Goal: Task Accomplishment & Management: Manage account settings

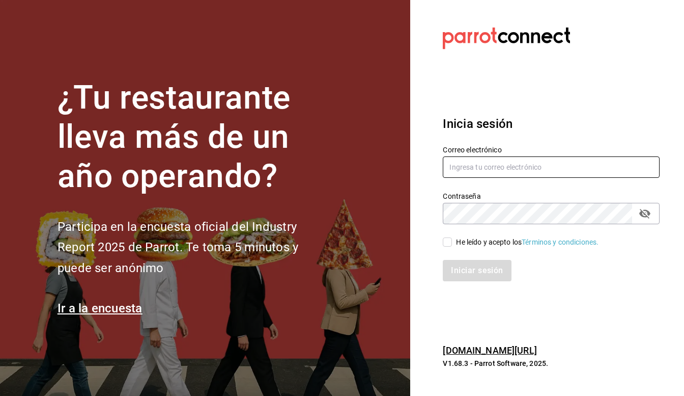
click at [530, 169] on input "text" at bounding box center [551, 166] width 217 height 21
click at [519, 164] on input "text" at bounding box center [551, 166] width 217 height 21
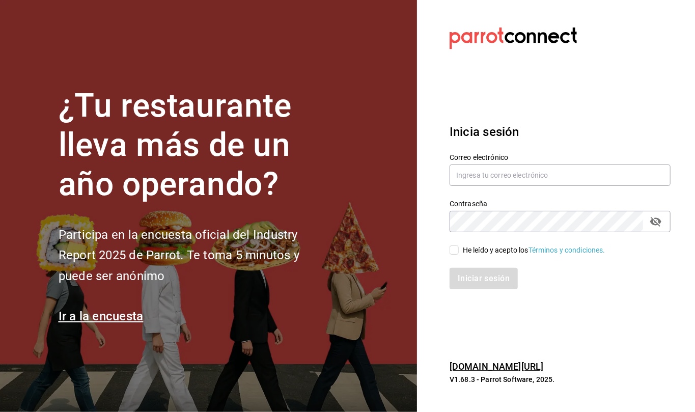
click at [607, 310] on section "Datos incorrectos. Verifica que tu Correo o Contraseña estén bien escritos. Ini…" at bounding box center [556, 206] width 278 height 412
click at [610, 310] on section "Datos incorrectos. Verifica que tu Correo o Contraseña estén bien escritos. Ini…" at bounding box center [556, 206] width 278 height 412
click at [545, 173] on input "text" at bounding box center [560, 174] width 221 height 21
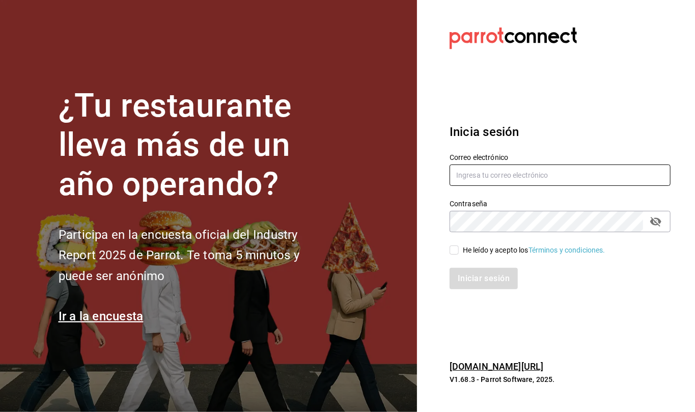
click at [545, 174] on input "text" at bounding box center [560, 174] width 221 height 21
click at [523, 175] on input "text" at bounding box center [560, 174] width 221 height 21
click at [9, 347] on section "¿Tu restaurante lleva más de un año operando? Participa en la encuesta oficial …" at bounding box center [208, 206] width 417 height 412
click at [493, 176] on input "text" at bounding box center [560, 174] width 221 height 21
type input "callejongourmet@gmail.com"
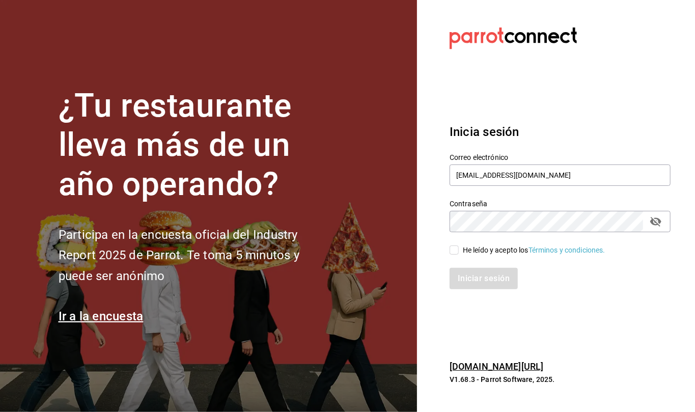
click at [449, 256] on div "Iniciar sesión" at bounding box center [553, 273] width 233 height 34
click at [455, 253] on input "He leído y acepto los Términos y condiciones." at bounding box center [454, 249] width 9 height 9
checkbox input "true"
click at [469, 274] on button "Iniciar sesión" at bounding box center [484, 278] width 69 height 21
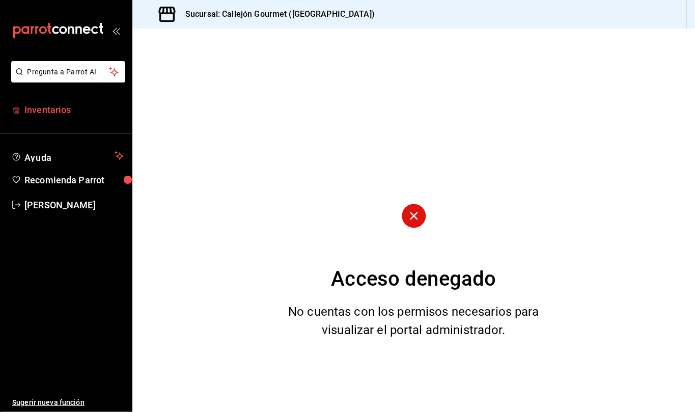
click at [52, 113] on span "Inventarios" at bounding box center [73, 110] width 99 height 14
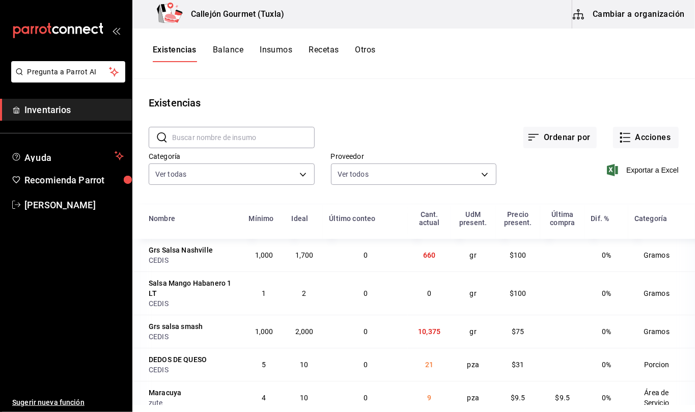
click at [657, 19] on button "Cambiar a organización" at bounding box center [629, 14] width 115 height 29
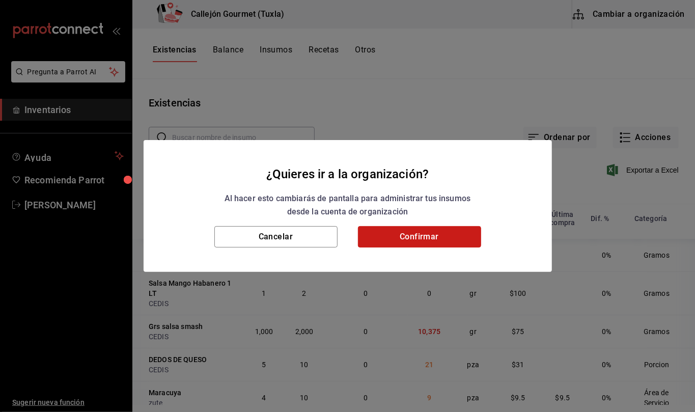
click at [452, 234] on button "Confirmar" at bounding box center [419, 236] width 123 height 21
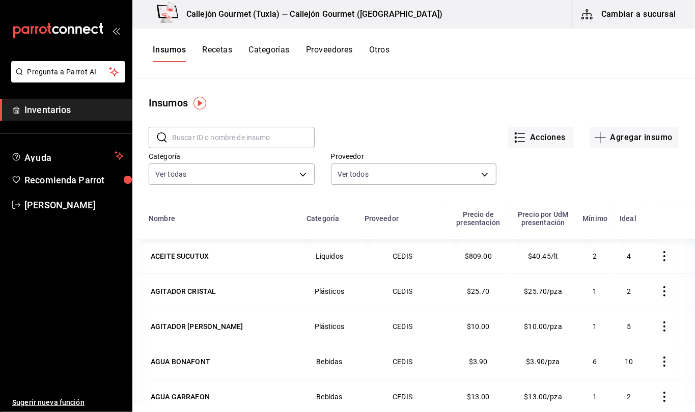
click at [381, 48] on button "Otros" at bounding box center [379, 53] width 20 height 17
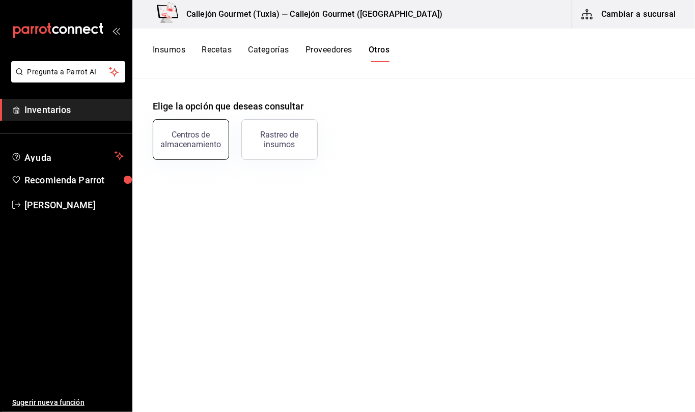
click at [186, 133] on div "Centros de almacenamiento" at bounding box center [190, 139] width 63 height 19
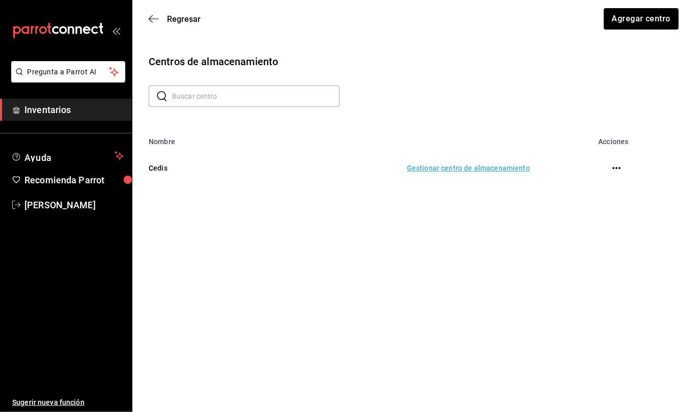
click at [483, 168] on td "Gestionar centro de almacenamiento" at bounding box center [388, 168] width 308 height 45
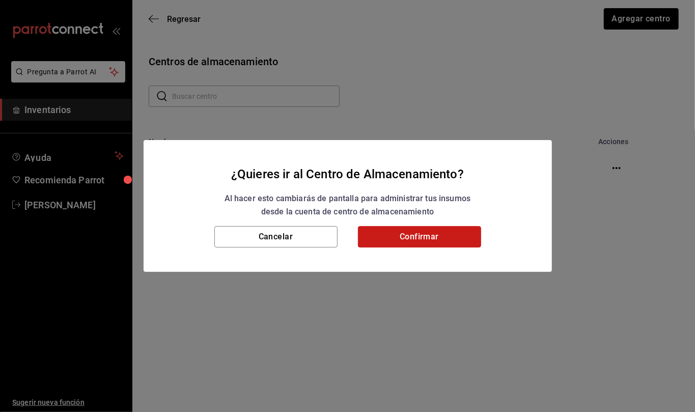
click at [455, 231] on button "Confirmar" at bounding box center [419, 236] width 123 height 21
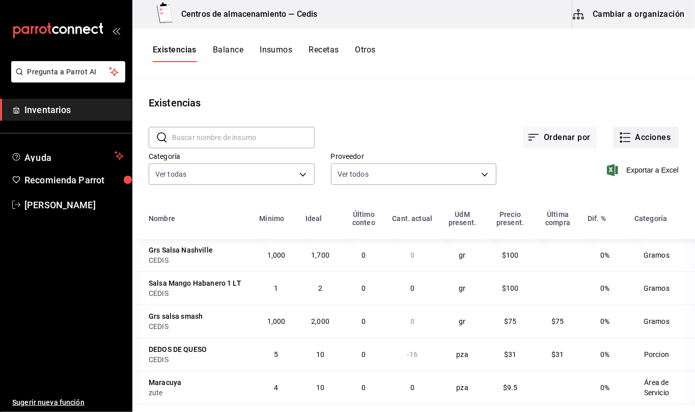
click at [642, 135] on button "Acciones" at bounding box center [646, 137] width 66 height 21
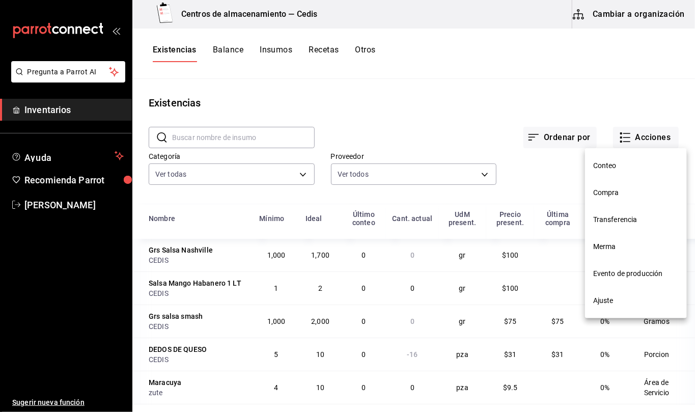
click at [628, 218] on span "Transferencia" at bounding box center [636, 219] width 86 height 11
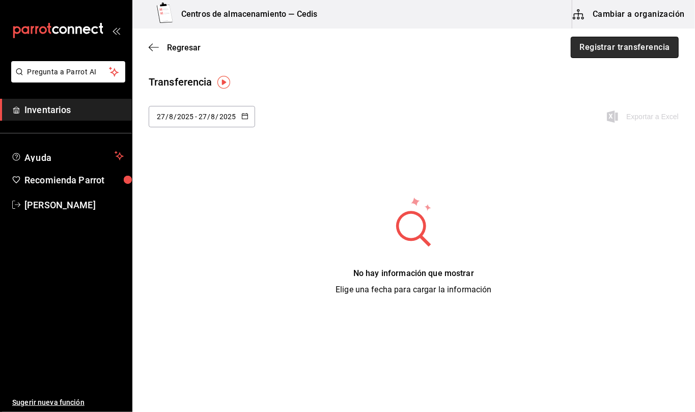
click at [624, 45] on button "Registrar transferencia" at bounding box center [625, 47] width 108 height 21
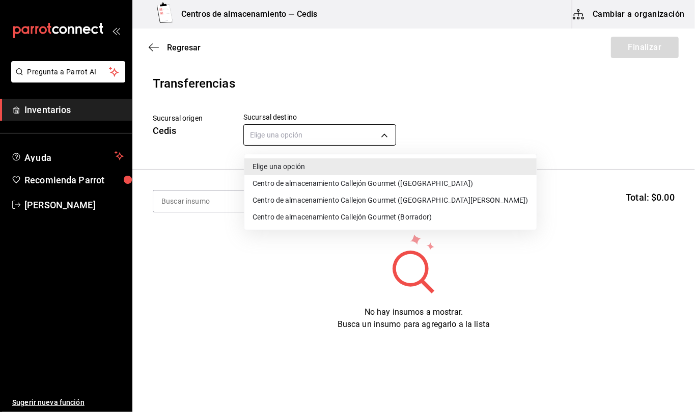
click at [385, 139] on body "Pregunta a Parrot AI Inventarios Ayuda Recomienda Parrot [PERSON_NAME] Sugerir …" at bounding box center [347, 177] width 695 height 354
click at [385, 184] on li "Centro de almacenamiento Callejón Gourmet ([GEOGRAPHIC_DATA])" at bounding box center [390, 183] width 292 height 17
type input "d2402ae1-2240-4bf4-a726-90d4a248e191"
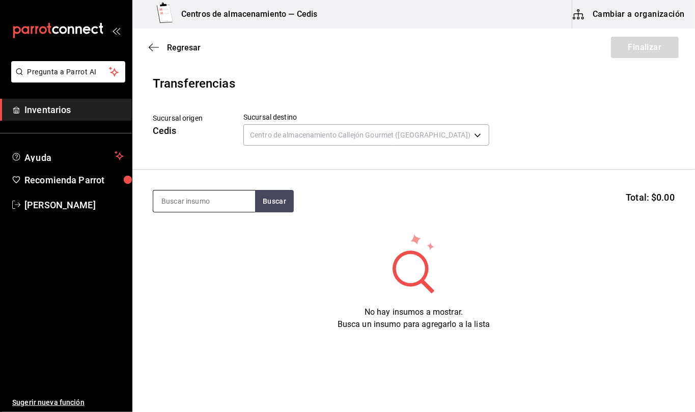
click at [212, 203] on input at bounding box center [204, 200] width 102 height 21
type input "bote jabon"
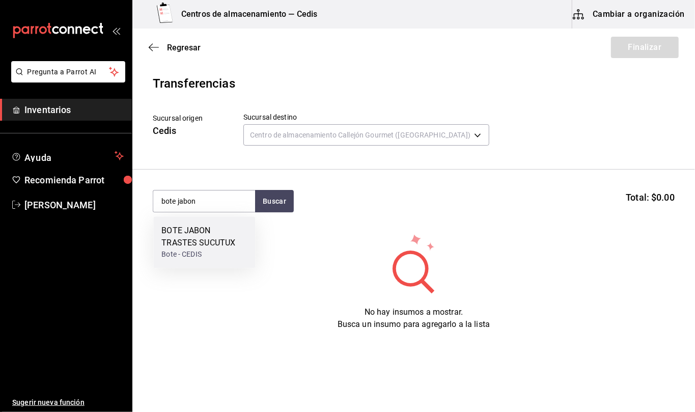
click at [214, 232] on div "BOTE JABON TRASTES SUCUTUX" at bounding box center [204, 237] width 86 height 24
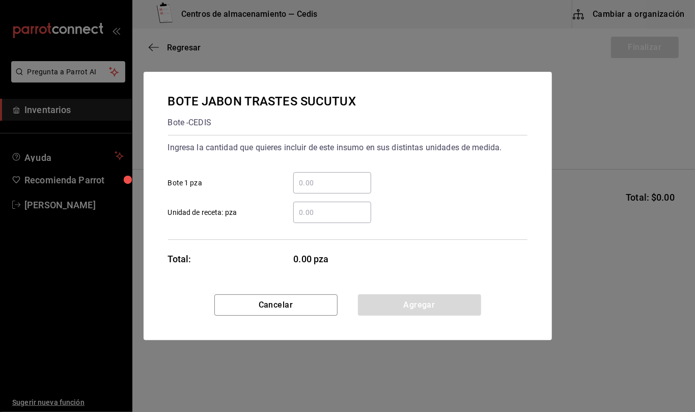
click at [305, 211] on input "​ Unidad de receta: pza" at bounding box center [332, 212] width 78 height 12
type input "1"
click at [461, 300] on button "Agregar" at bounding box center [419, 304] width 123 height 21
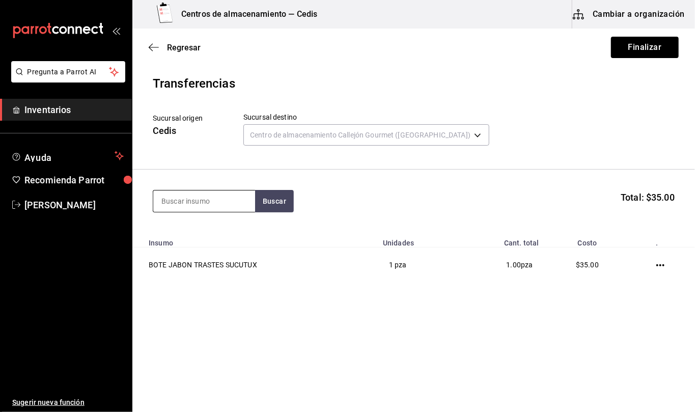
click at [239, 203] on input at bounding box center [204, 200] width 102 height 21
type input "garrafon"
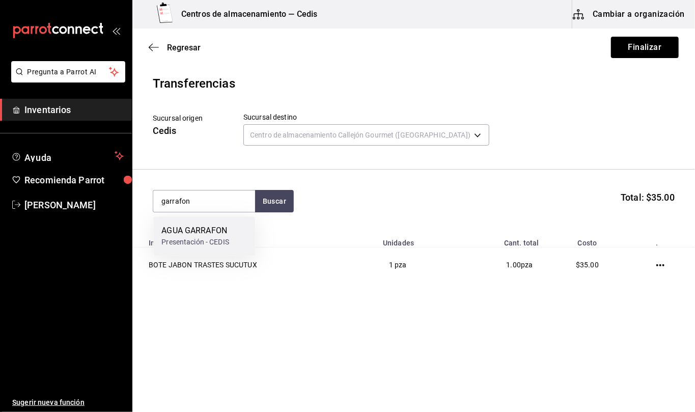
click at [217, 240] on div "Presentación - CEDIS" at bounding box center [195, 242] width 68 height 11
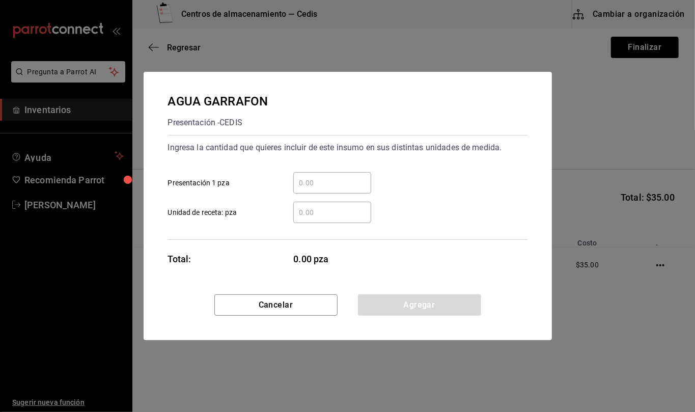
click at [322, 214] on input "​ Unidad de receta: pza" at bounding box center [332, 212] width 78 height 12
type input "1"
click at [465, 303] on button "Agregar" at bounding box center [419, 304] width 123 height 21
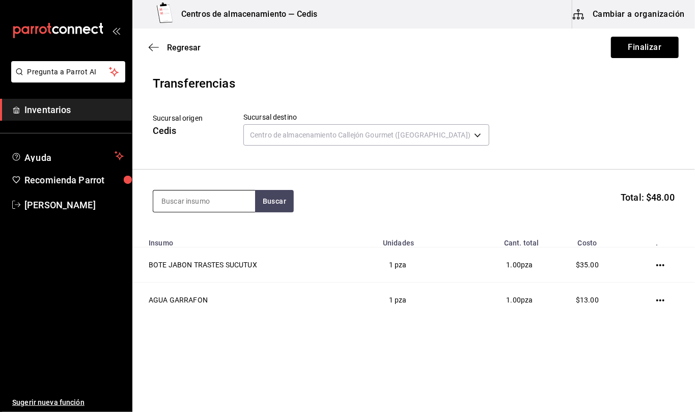
click at [210, 199] on input at bounding box center [204, 200] width 102 height 21
type input "picosita"
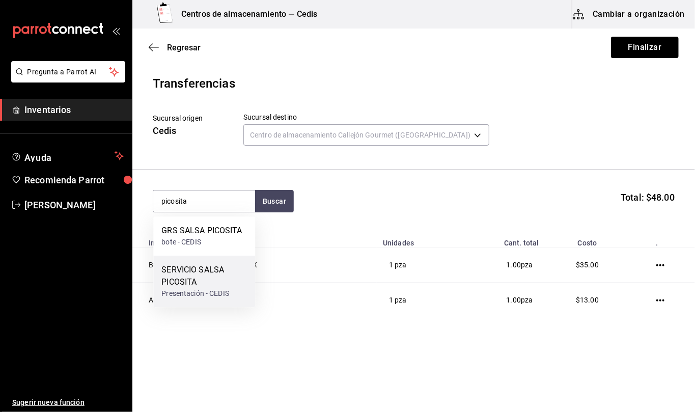
click at [192, 280] on div "SERVICIO SALSA PICOSITA" at bounding box center [204, 276] width 86 height 24
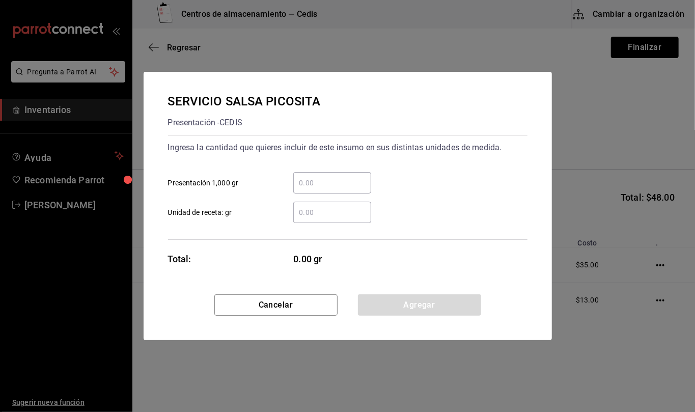
click at [344, 214] on input "​ Unidad de receta: gr" at bounding box center [332, 212] width 78 height 12
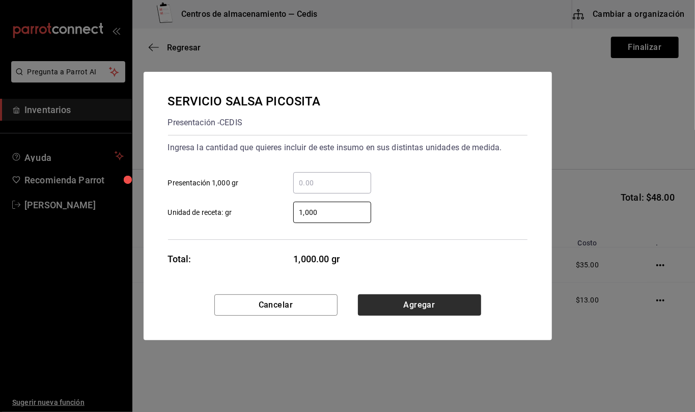
type input "1,000"
click at [429, 312] on button "Agregar" at bounding box center [419, 304] width 123 height 21
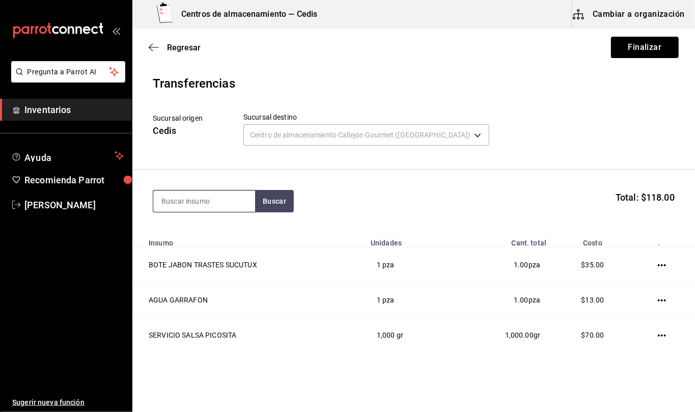
click at [223, 199] on input at bounding box center [204, 200] width 102 height 21
type input "catsup"
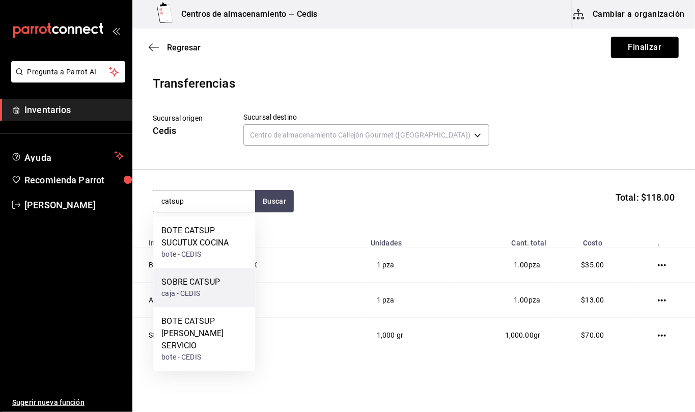
click at [201, 293] on div "caja - CEDIS" at bounding box center [190, 293] width 59 height 11
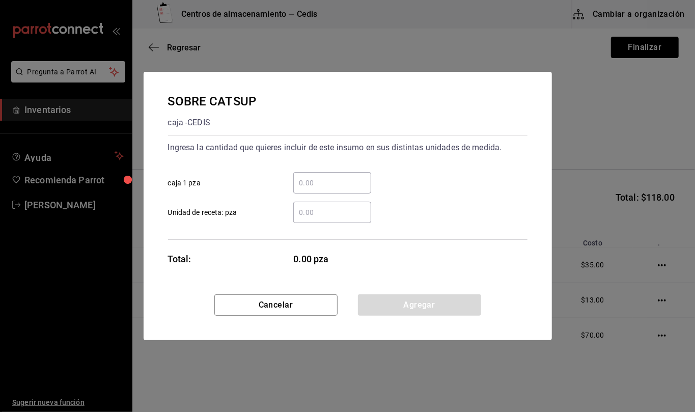
click at [341, 215] on input "​ Unidad de receta: pza" at bounding box center [332, 212] width 78 height 12
type input "1"
click at [461, 304] on button "Agregar" at bounding box center [419, 304] width 123 height 21
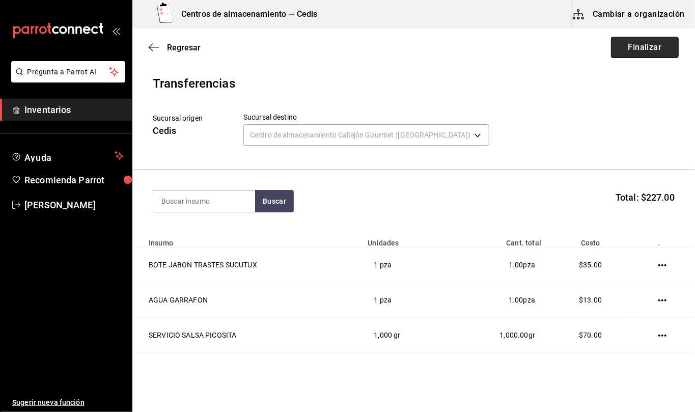
click at [652, 50] on button "Finalizar" at bounding box center [645, 47] width 68 height 21
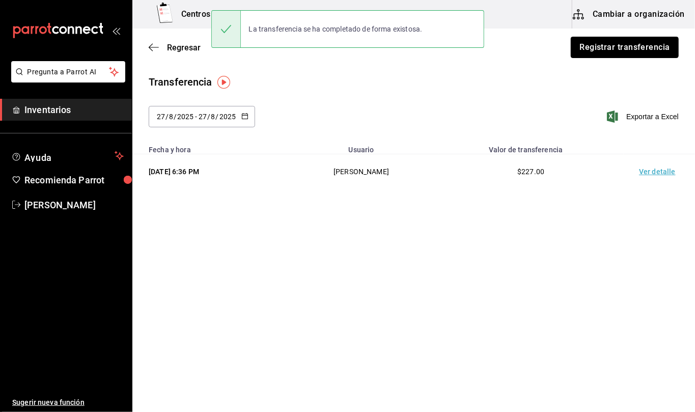
click at [652, 50] on button "Registrar transferencia" at bounding box center [625, 47] width 108 height 21
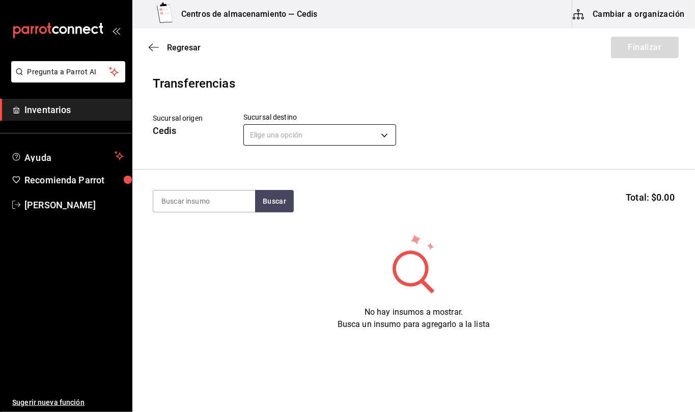
click at [351, 141] on body "Pregunta a Parrot AI Inventarios Ayuda Recomienda Parrot [PERSON_NAME] Sugerir …" at bounding box center [347, 177] width 695 height 354
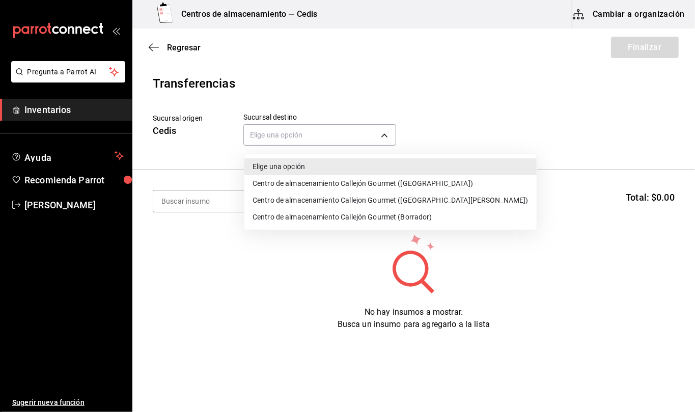
click at [373, 178] on li "Centro de almacenamiento Callejón Gourmet ([GEOGRAPHIC_DATA])" at bounding box center [390, 183] width 292 height 17
type input "d2402ae1-2240-4bf4-a726-90d4a248e191"
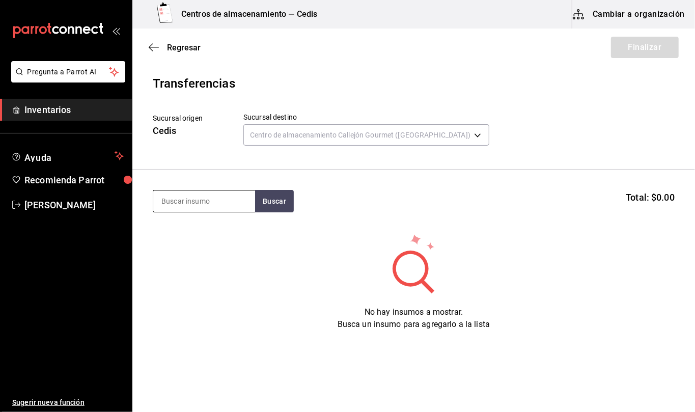
click at [229, 200] on input at bounding box center [204, 200] width 102 height 21
type input "tomate"
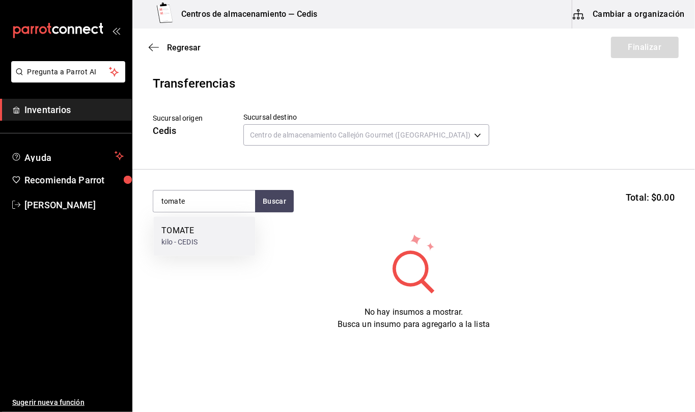
click at [188, 238] on div "kilo - CEDIS" at bounding box center [179, 242] width 36 height 11
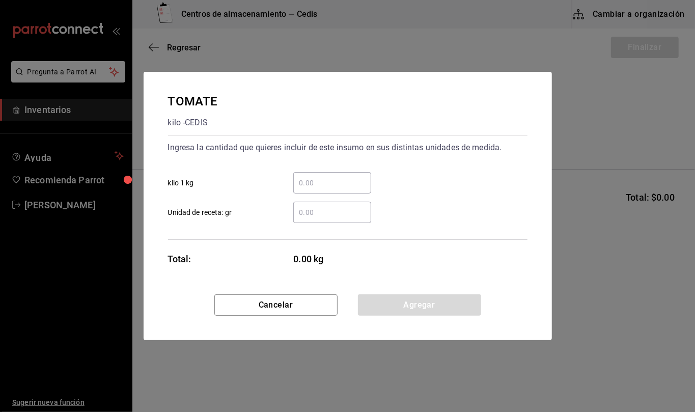
click at [328, 210] on input "​ Unidad de receta: gr" at bounding box center [332, 212] width 78 height 12
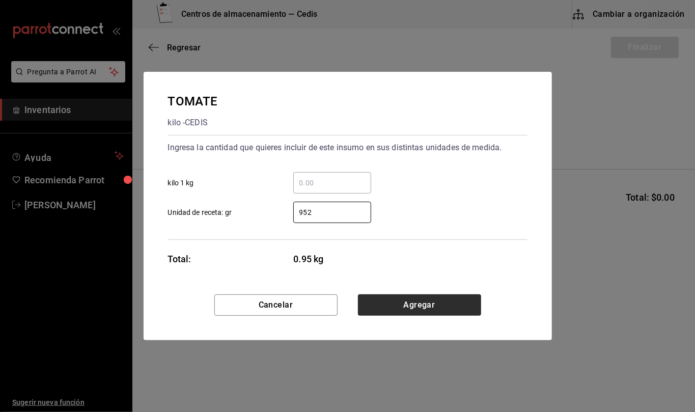
type input "952"
click at [408, 307] on button "Agregar" at bounding box center [419, 304] width 123 height 21
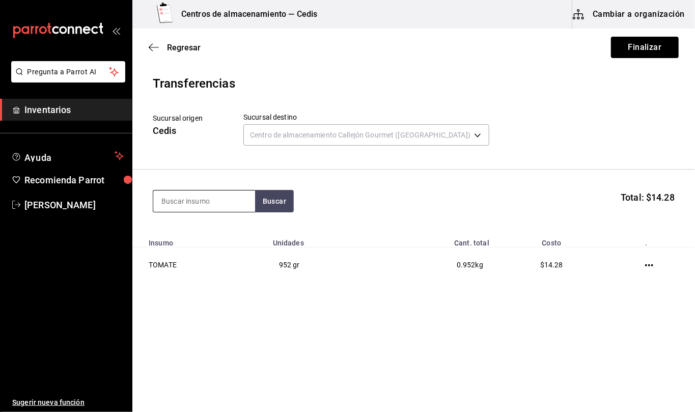
click at [214, 198] on input at bounding box center [204, 200] width 102 height 21
type input "zanahoria"
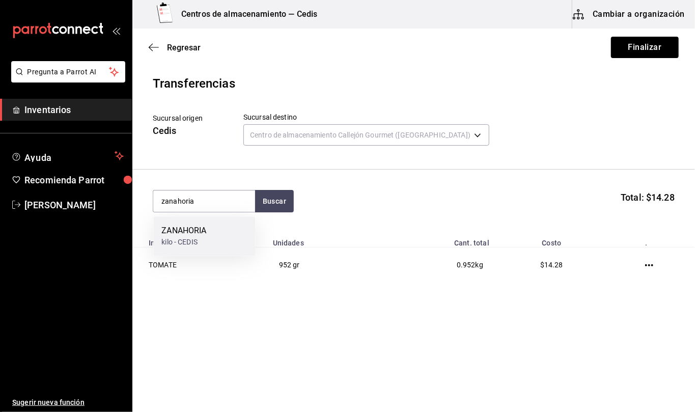
click at [205, 227] on div "ZANAHORIA" at bounding box center [183, 231] width 45 height 12
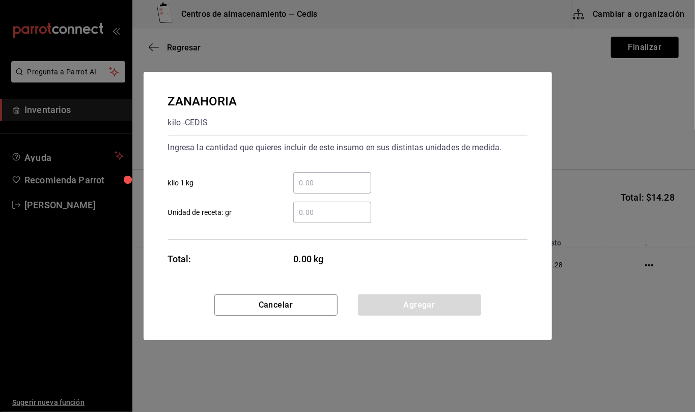
click at [327, 212] on input "​ Unidad de receta: gr" at bounding box center [332, 212] width 78 height 12
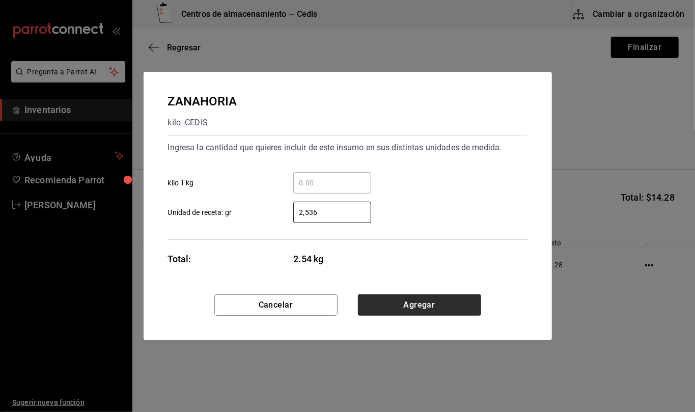
type input "2,536"
click at [396, 304] on button "Agregar" at bounding box center [419, 304] width 123 height 21
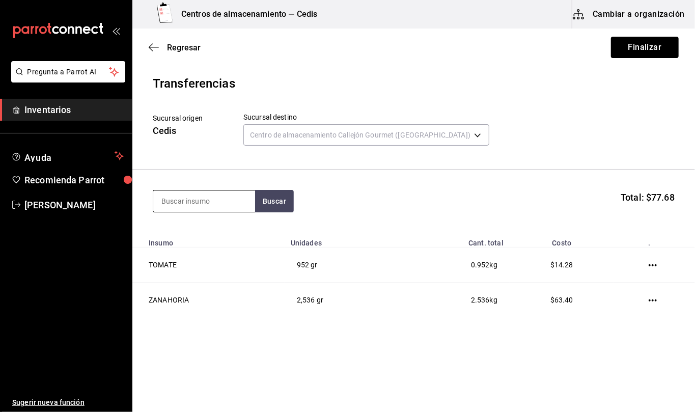
click at [210, 204] on input at bounding box center [204, 200] width 102 height 21
type input "e"
type input "lechuga"
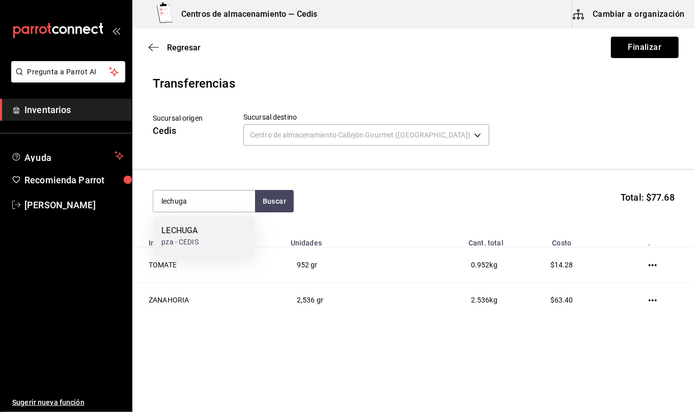
click at [199, 232] on div "LECHUGA pza - CEDIS" at bounding box center [204, 235] width 102 height 39
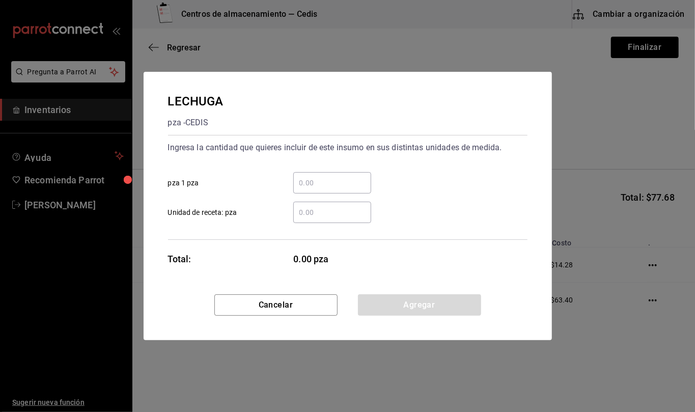
click at [329, 212] on input "​ Unidad de receta: pza" at bounding box center [332, 212] width 78 height 12
type input "1"
click at [477, 301] on button "Agregar" at bounding box center [419, 304] width 123 height 21
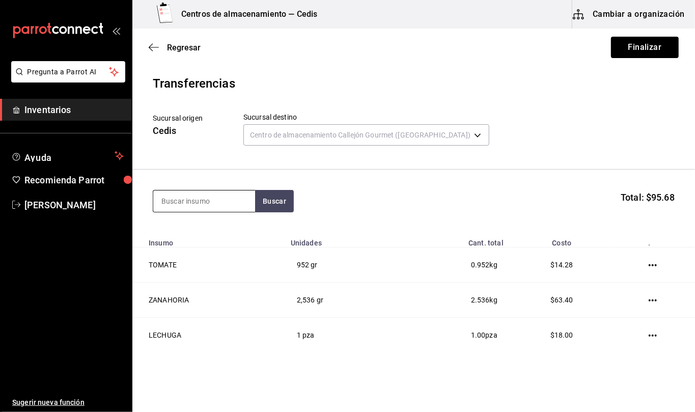
click at [232, 196] on input at bounding box center [204, 200] width 102 height 21
type input "cebolla"
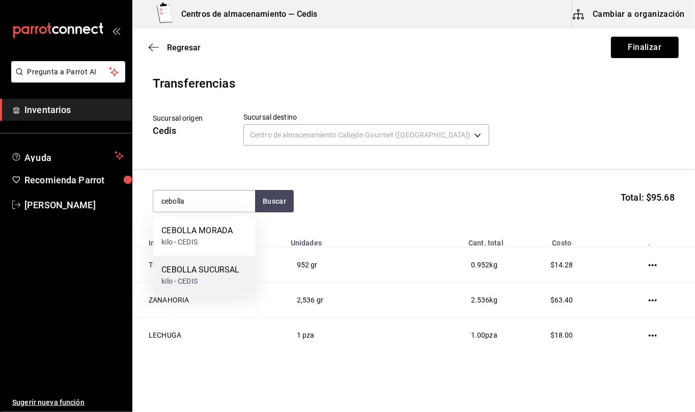
click at [206, 278] on div "kilo - CEDIS" at bounding box center [200, 281] width 78 height 11
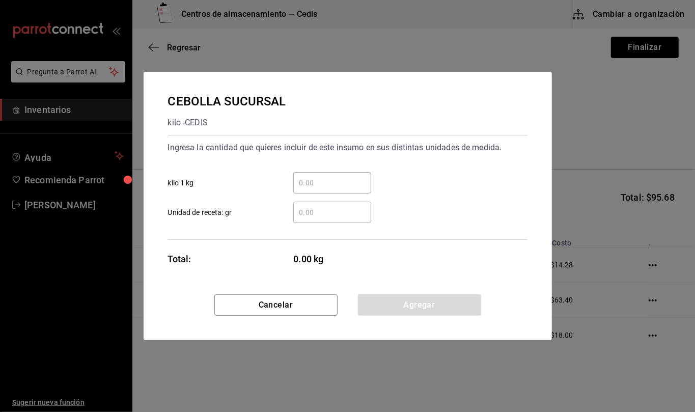
click at [333, 212] on input "​ Unidad de receta: gr" at bounding box center [332, 212] width 78 height 12
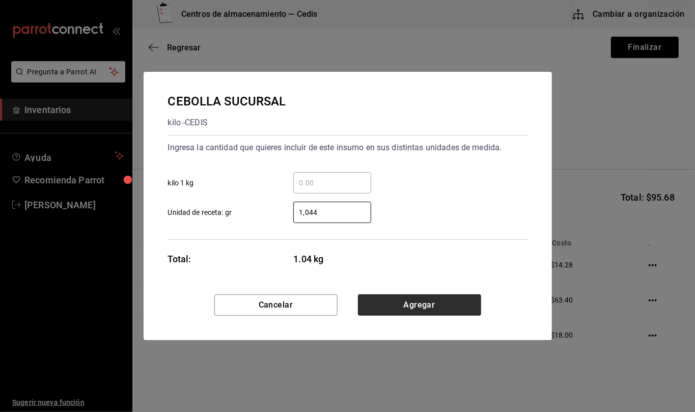
type input "1,044"
click at [414, 310] on button "Agregar" at bounding box center [419, 304] width 123 height 21
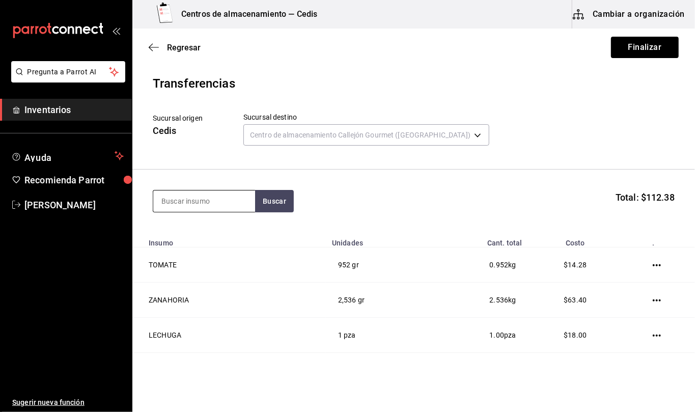
click at [241, 201] on input at bounding box center [204, 200] width 102 height 21
click at [234, 204] on input at bounding box center [204, 200] width 102 height 21
type input "morada"
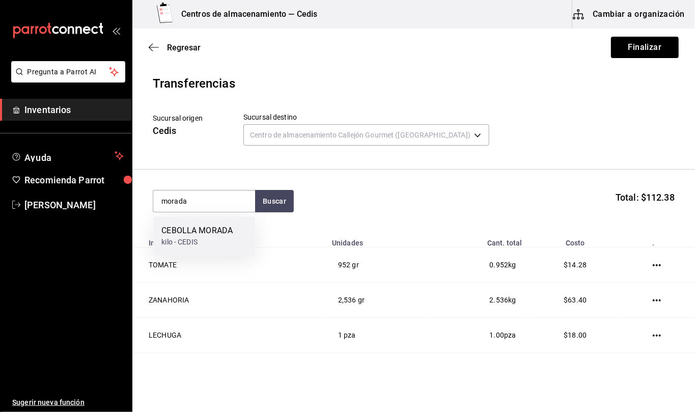
click at [215, 229] on div "CEBOLLA MORADA" at bounding box center [196, 231] width 71 height 12
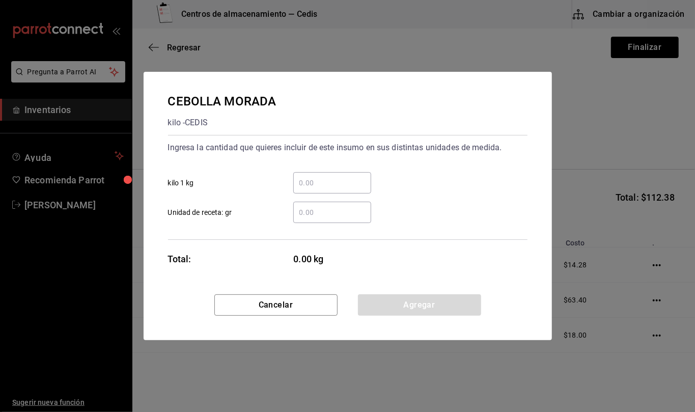
click at [326, 213] on input "​ Unidad de receta: gr" at bounding box center [332, 212] width 78 height 12
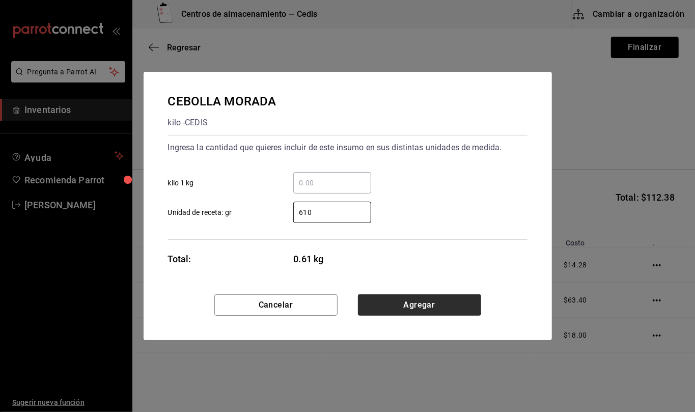
type input "610"
click at [402, 298] on button "Agregar" at bounding box center [419, 304] width 123 height 21
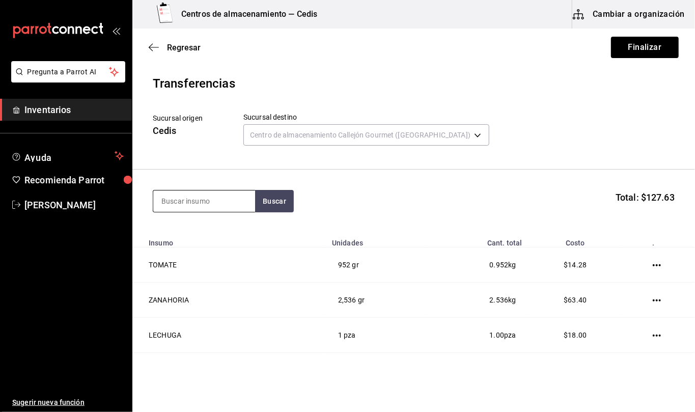
click at [237, 200] on input at bounding box center [204, 200] width 102 height 21
type input "apio"
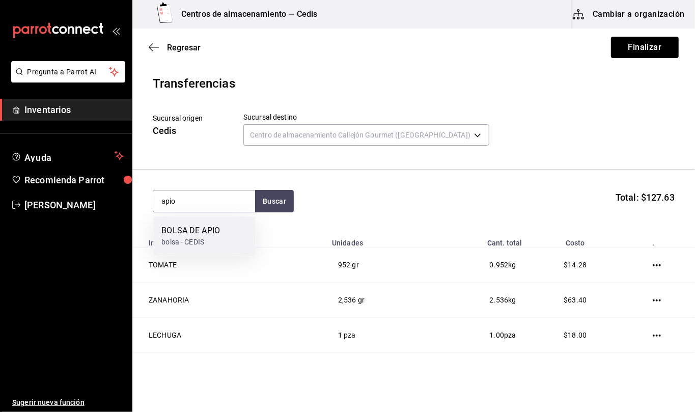
click at [225, 230] on div "BOLSA DE APIO bolsa - CEDIS" at bounding box center [204, 235] width 102 height 39
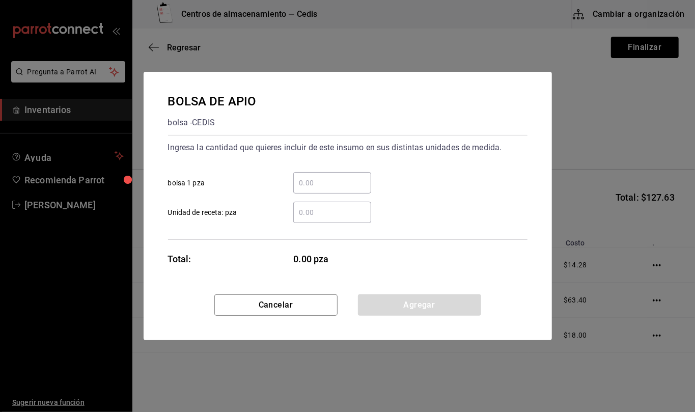
click at [336, 217] on input "​ Unidad de receta: pza" at bounding box center [332, 212] width 78 height 12
type input "1"
click at [457, 303] on button "Agregar" at bounding box center [419, 304] width 123 height 21
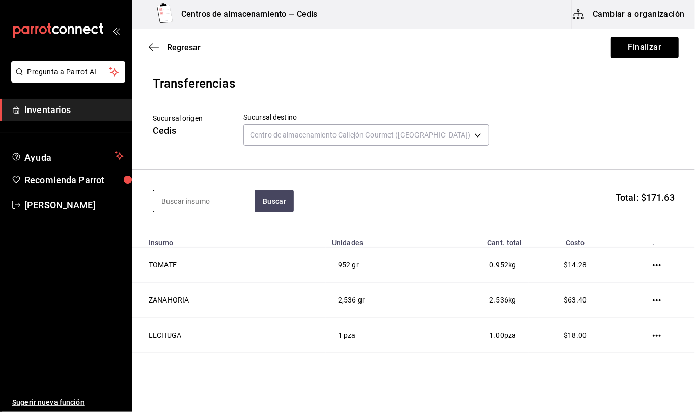
click at [237, 202] on input at bounding box center [204, 200] width 102 height 21
type input "salsero 2"
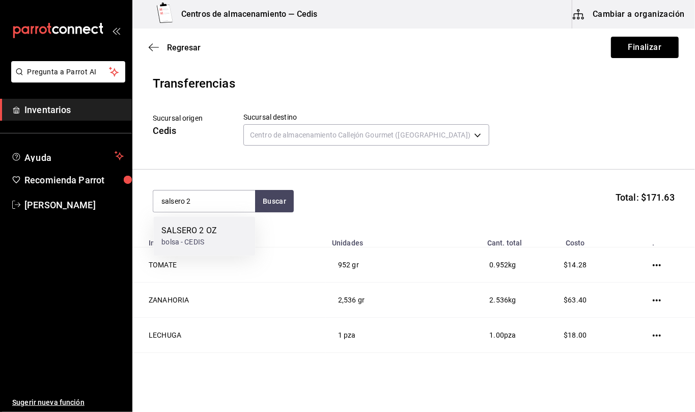
click at [212, 242] on div "bolsa - CEDIS" at bounding box center [189, 242] width 56 height 11
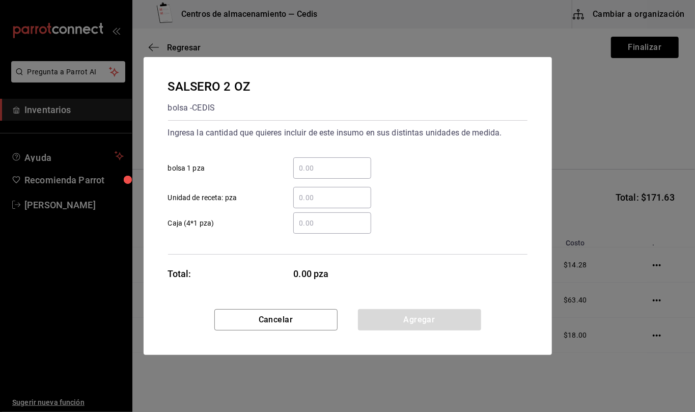
click at [339, 196] on input "​ Unidad de receta: pza" at bounding box center [332, 197] width 78 height 12
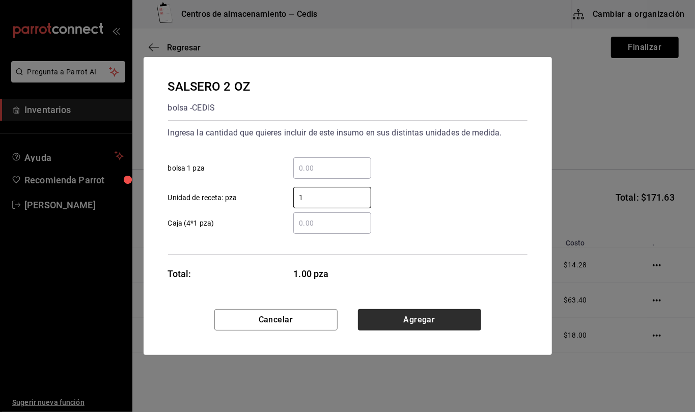
type input "1"
click at [465, 324] on button "Agregar" at bounding box center [419, 319] width 123 height 21
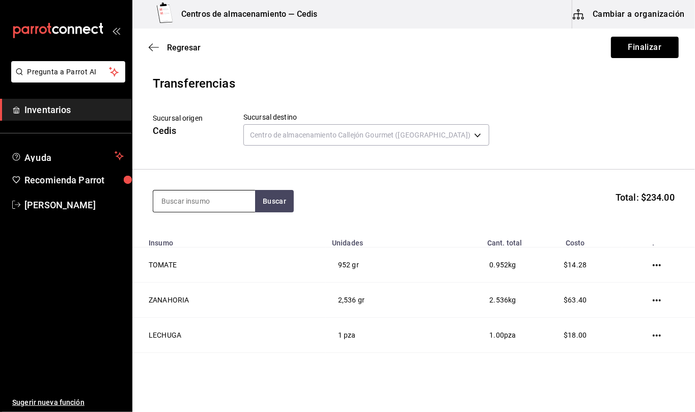
click at [225, 207] on input at bounding box center [204, 200] width 102 height 21
type input "tapa"
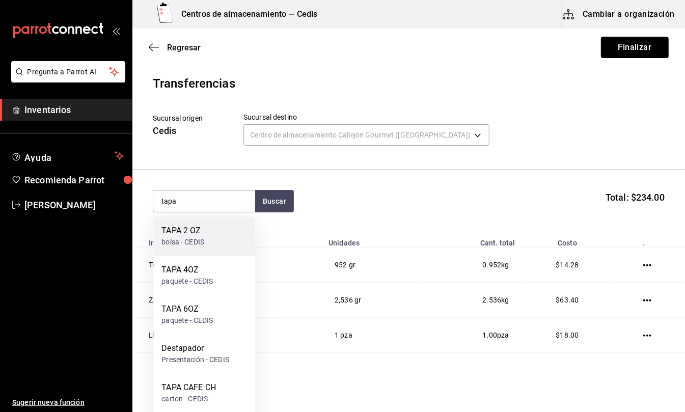
click at [208, 233] on div "TAPA 2 OZ bolsa - CEDIS" at bounding box center [204, 235] width 102 height 39
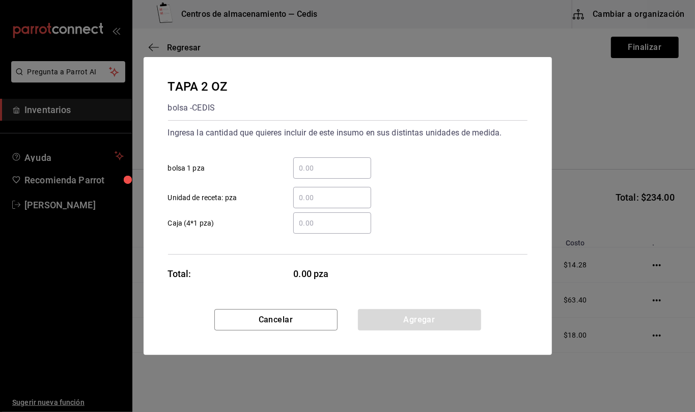
click at [323, 198] on input "​ Unidad de receta: pza" at bounding box center [332, 197] width 78 height 12
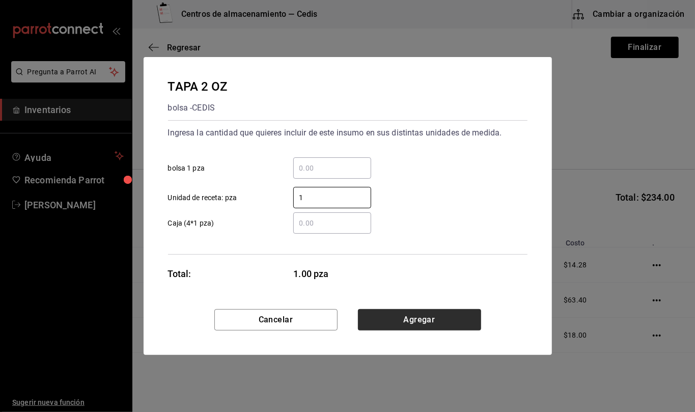
type input "1"
click at [444, 314] on button "Agregar" at bounding box center [419, 319] width 123 height 21
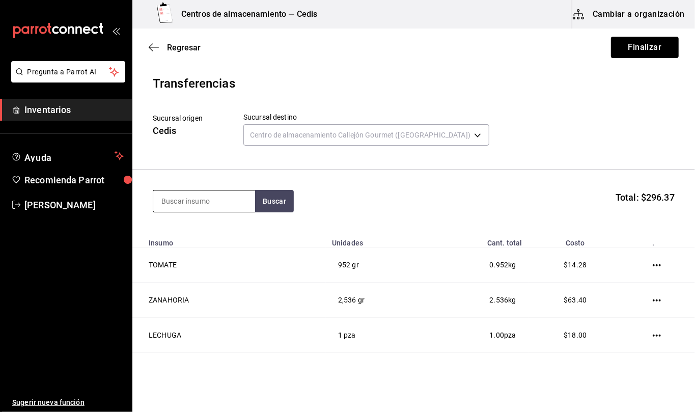
click at [232, 203] on input at bounding box center [204, 200] width 102 height 21
type input "salsero 4"
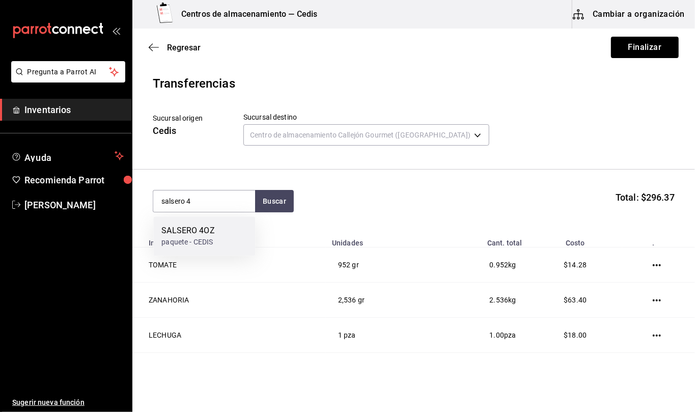
click at [210, 226] on div "SALSERO 4OZ" at bounding box center [187, 231] width 53 height 12
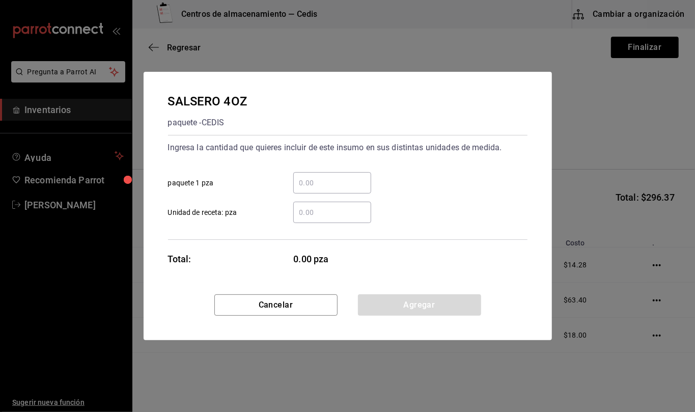
click at [316, 218] on div "​" at bounding box center [332, 212] width 78 height 21
click at [316, 218] on input "​ Unidad de receta: pza" at bounding box center [332, 212] width 78 height 12
type input "1"
click at [451, 309] on button "Agregar" at bounding box center [419, 304] width 123 height 21
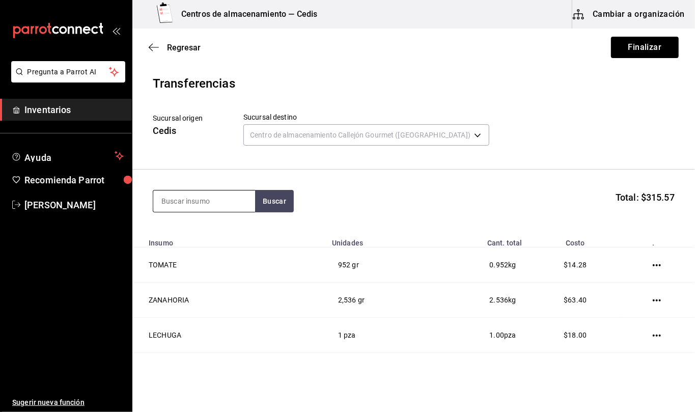
click at [227, 198] on input at bounding box center [204, 200] width 102 height 21
type input "tapa 4"
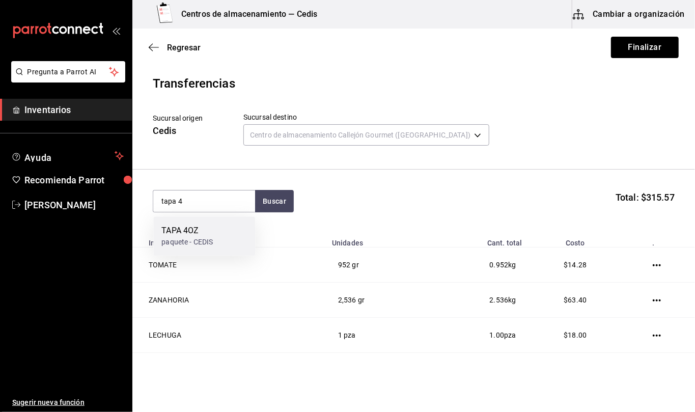
click at [214, 233] on div "TAPA 4OZ paquete - CEDIS" at bounding box center [204, 235] width 102 height 39
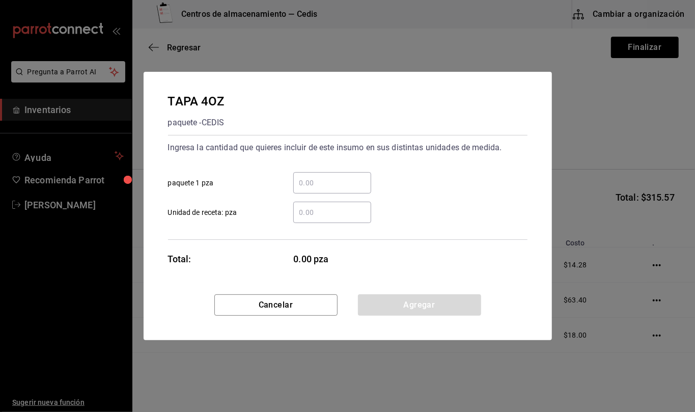
click at [336, 213] on input "​ Unidad de receta: pza" at bounding box center [332, 212] width 78 height 12
type input "1"
click at [467, 306] on button "Agregar" at bounding box center [419, 304] width 123 height 21
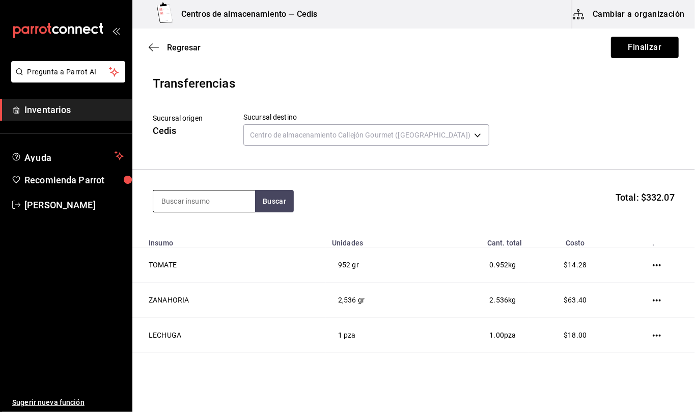
click at [225, 200] on input at bounding box center [204, 200] width 102 height 21
type input "lemon"
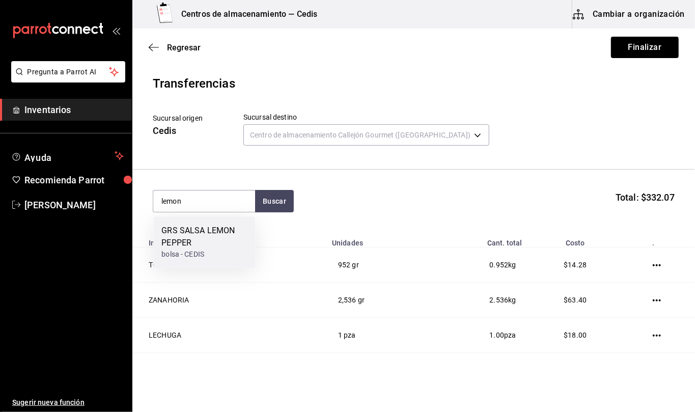
click at [199, 234] on div "GRS SALSA LEMON PEPPER" at bounding box center [204, 237] width 86 height 24
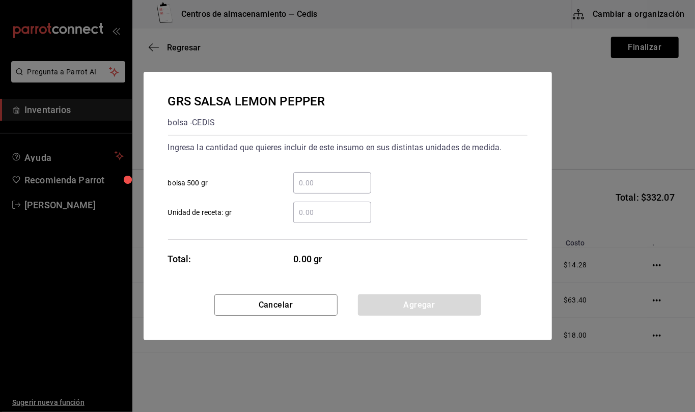
click at [316, 212] on input "​ Unidad de receta: gr" at bounding box center [332, 212] width 78 height 12
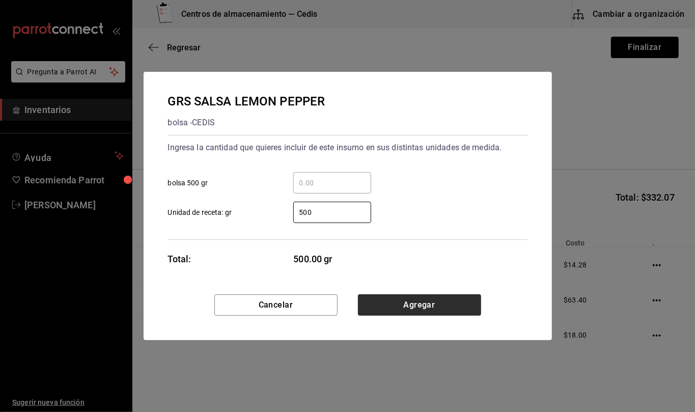
type input "500"
click at [397, 303] on button "Agregar" at bounding box center [419, 304] width 123 height 21
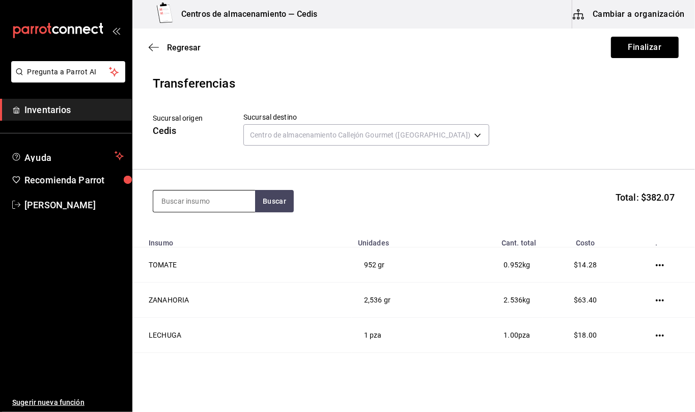
click at [216, 202] on input at bounding box center [204, 200] width 102 height 21
type input "crema"
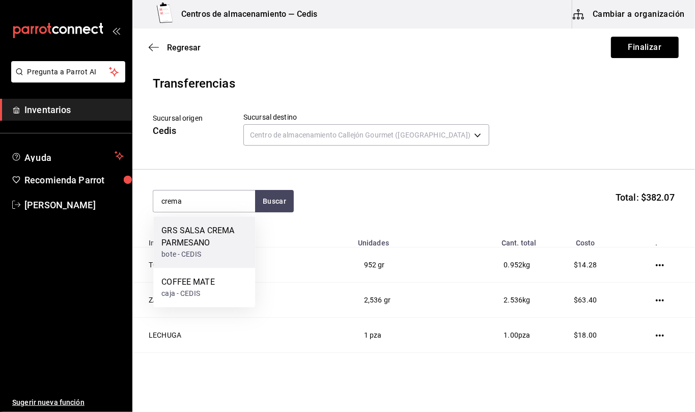
click at [206, 236] on div "GRS SALSA CREMA PARMESANO" at bounding box center [204, 237] width 86 height 24
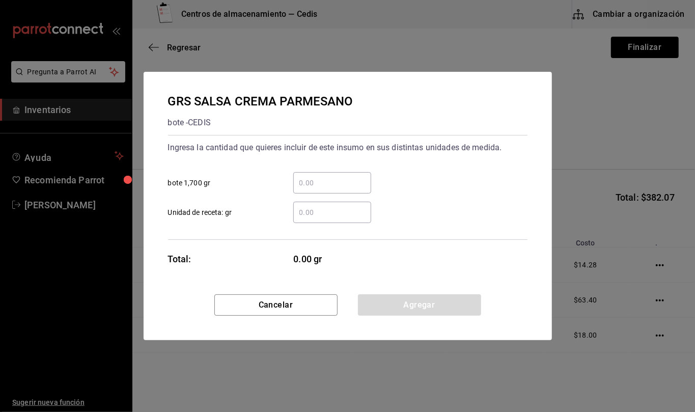
click at [318, 215] on input "​ Unidad de receta: gr" at bounding box center [332, 212] width 78 height 12
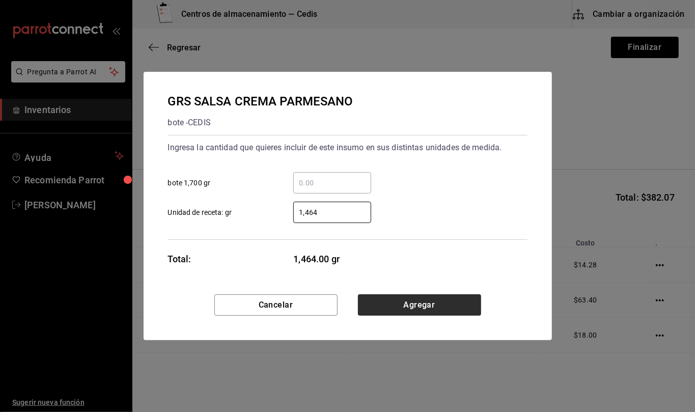
type input "1,464"
click at [445, 309] on button "Agregar" at bounding box center [419, 304] width 123 height 21
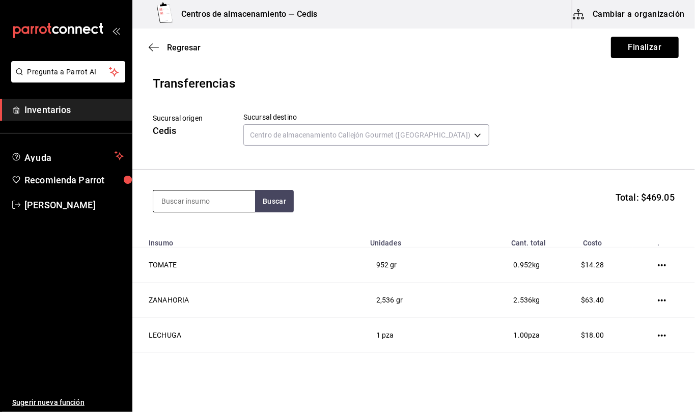
click at [198, 198] on input at bounding box center [204, 200] width 102 height 21
type input "quesillo"
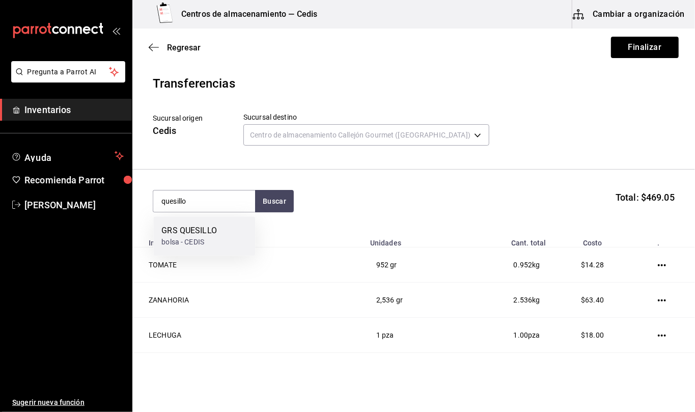
click at [206, 234] on div "GRS QUESILLO" at bounding box center [189, 231] width 56 height 12
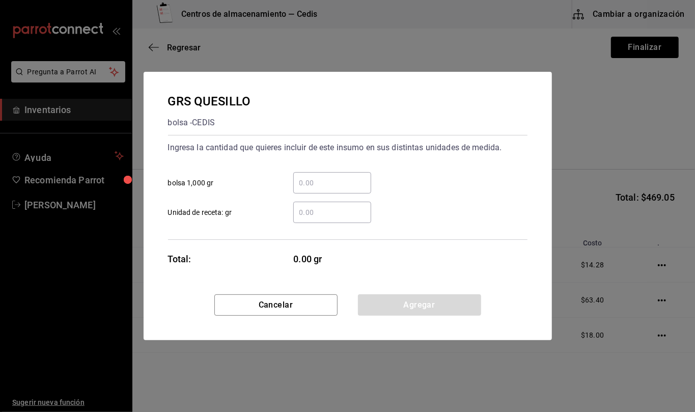
click at [316, 215] on input "​ Unidad de receta: gr" at bounding box center [332, 212] width 78 height 12
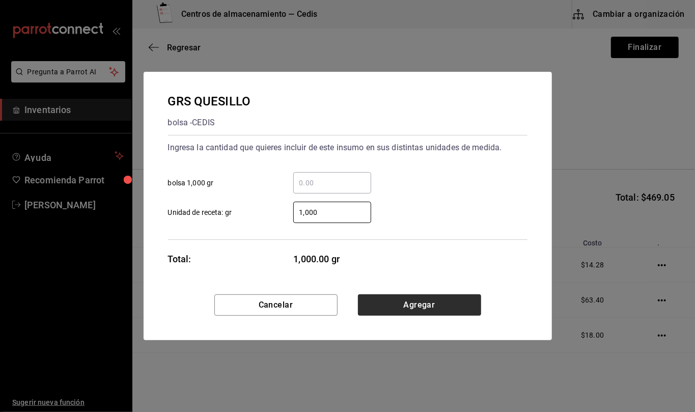
type input "1,000"
click at [408, 300] on button "Agregar" at bounding box center [419, 304] width 123 height 21
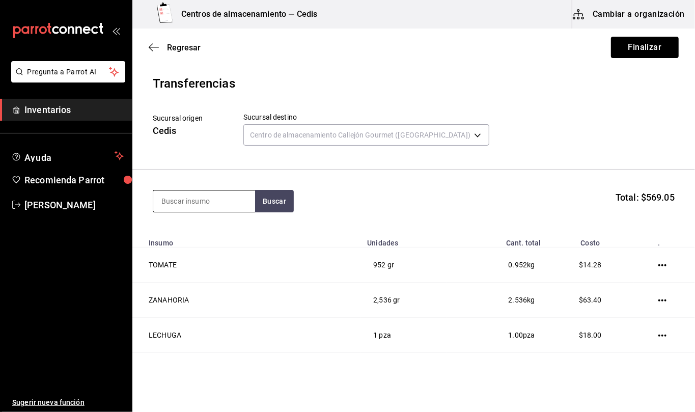
click at [206, 204] on input at bounding box center [204, 200] width 102 height 21
type input "picosita"
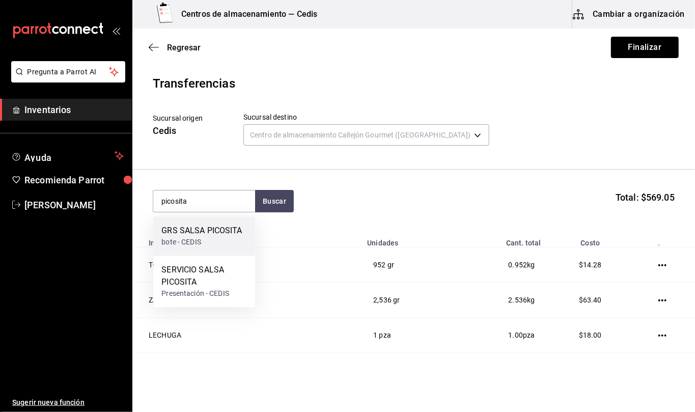
click at [203, 233] on div "GRS SALSA PICOSITA" at bounding box center [201, 231] width 80 height 12
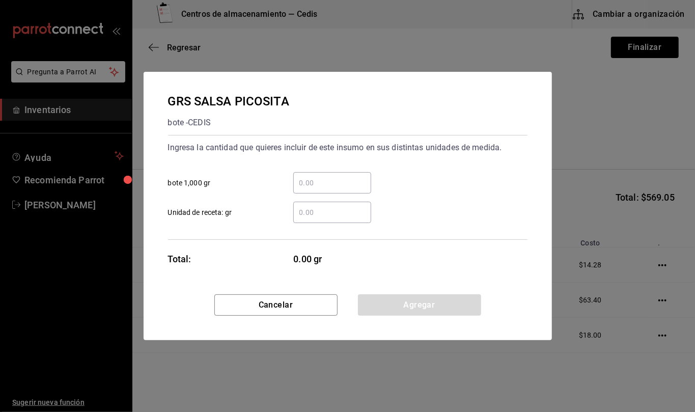
click at [343, 212] on input "​ Unidad de receta: gr" at bounding box center [332, 212] width 78 height 12
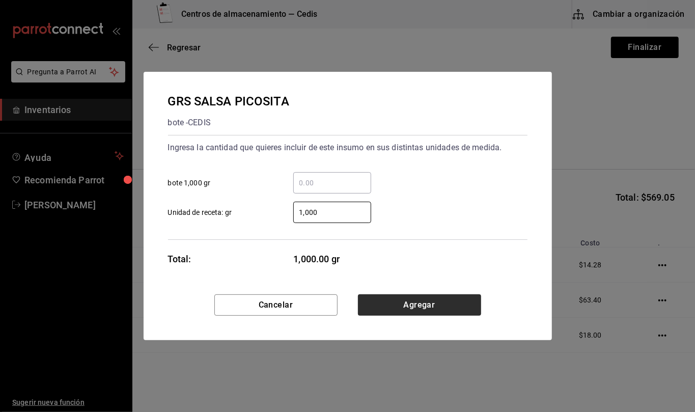
type input "1,000"
click at [428, 310] on button "Agregar" at bounding box center [419, 304] width 123 height 21
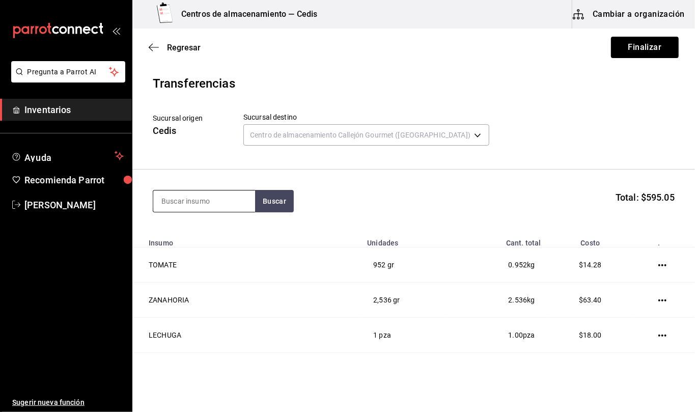
click at [214, 200] on input at bounding box center [204, 200] width 102 height 21
type input "mango"
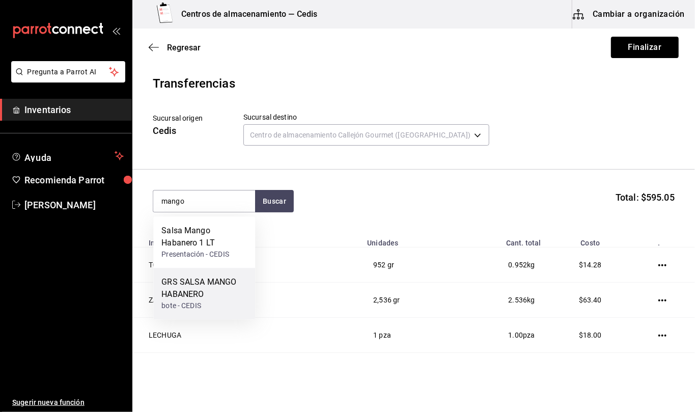
click at [192, 281] on div "GRS SALSA MANGO HABANERO" at bounding box center [204, 288] width 86 height 24
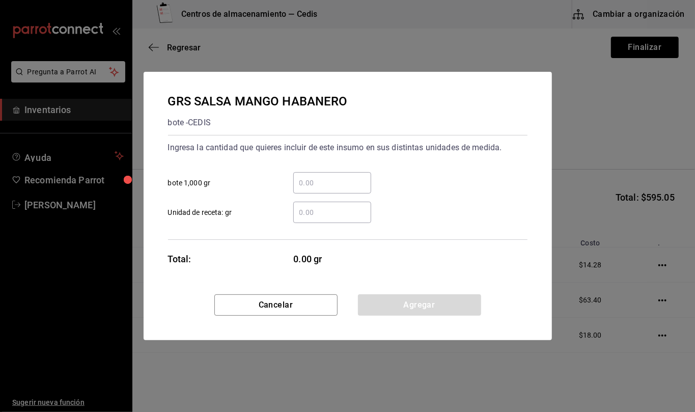
click at [334, 216] on input "​ Unidad de receta: gr" at bounding box center [332, 212] width 78 height 12
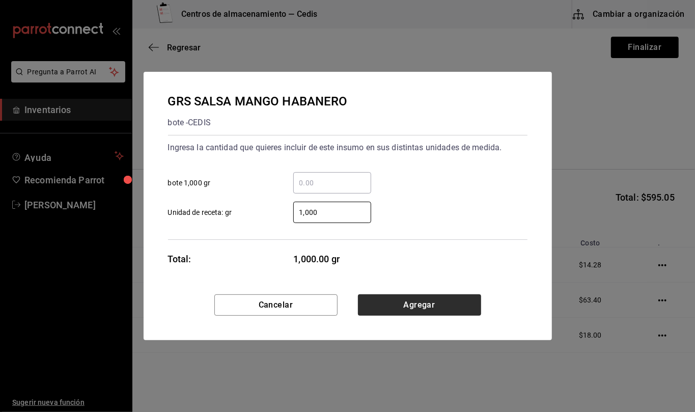
type input "1,000"
click at [390, 306] on button "Agregar" at bounding box center [419, 304] width 123 height 21
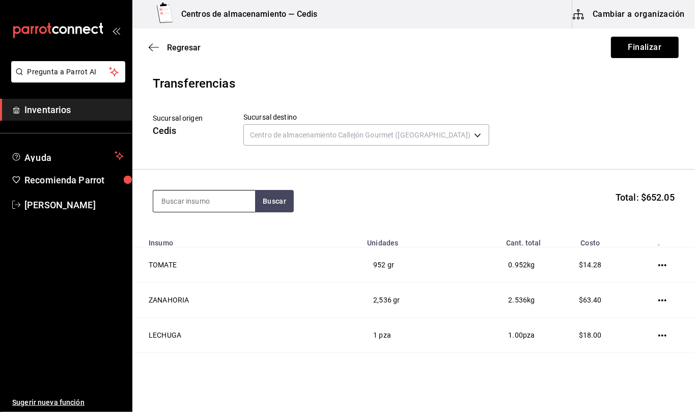
click at [223, 206] on input at bounding box center [204, 200] width 102 height 21
type input "empaque ch"
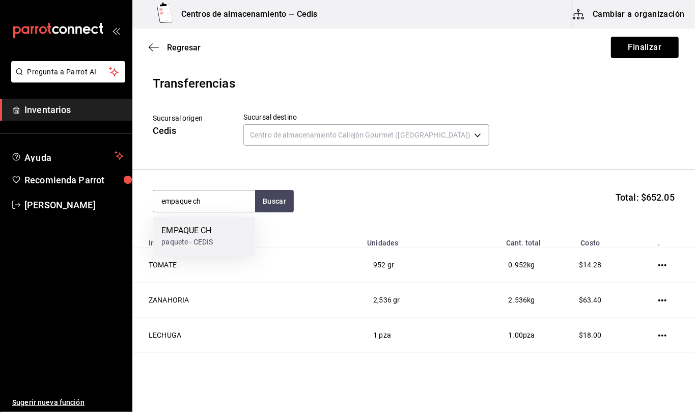
click at [220, 226] on div "EMPAQUE CH paquete - CEDIS" at bounding box center [204, 235] width 102 height 39
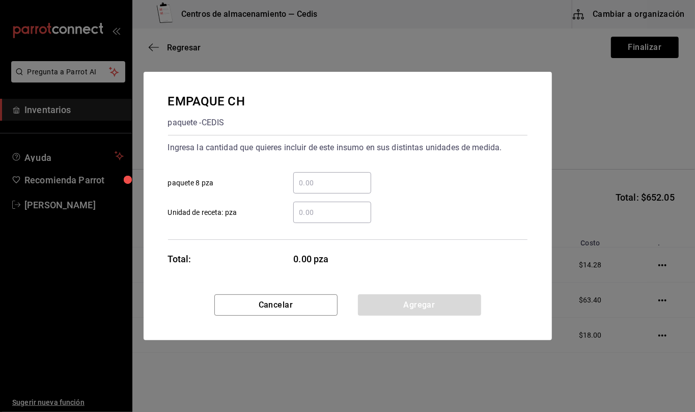
click at [343, 211] on input "​ Unidad de receta: pza" at bounding box center [332, 212] width 78 height 12
type input "1"
click at [451, 308] on button "Agregar" at bounding box center [419, 304] width 123 height 21
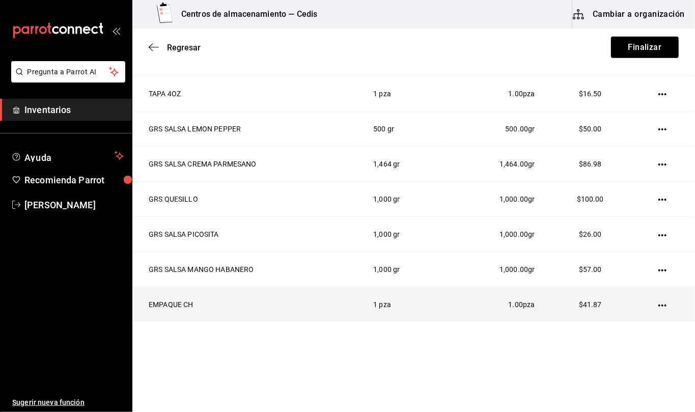
scroll to position [168, 0]
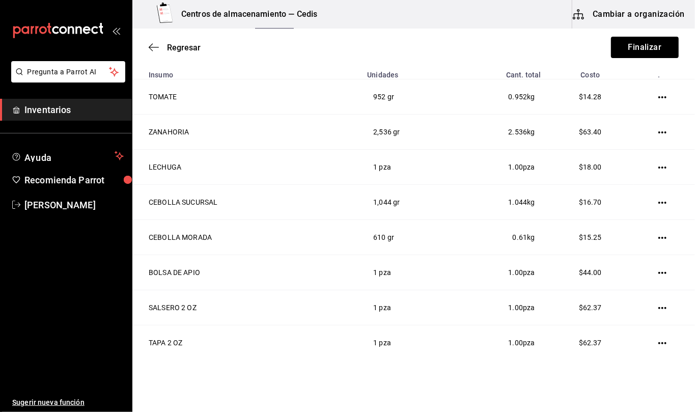
type input "q"
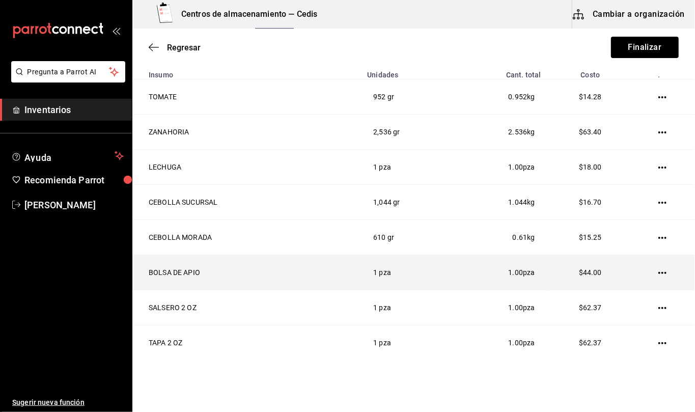
scroll to position [0, 0]
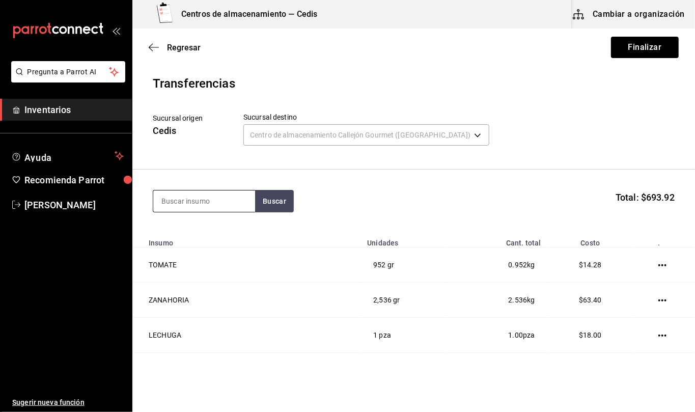
click at [198, 200] on input at bounding box center [204, 200] width 102 height 21
type input "queso amarillo"
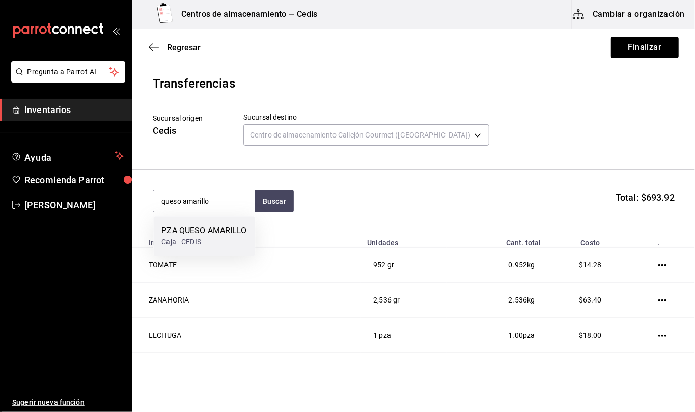
click at [194, 237] on div "PZA QUESO AMARILLO" at bounding box center [203, 231] width 85 height 12
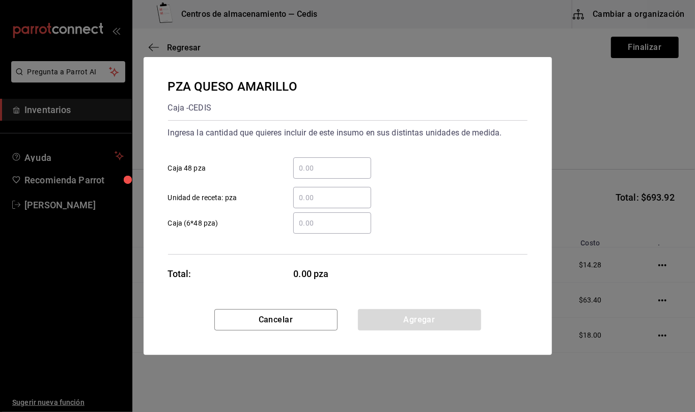
click at [316, 198] on input "​ Unidad de receta: pza" at bounding box center [332, 197] width 78 height 12
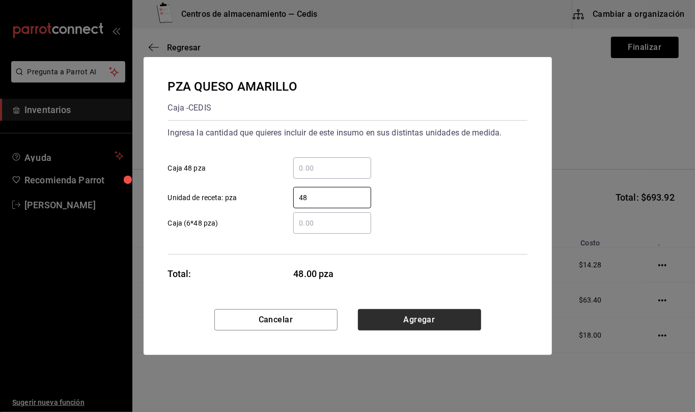
type input "48"
click at [416, 327] on button "Agregar" at bounding box center [419, 319] width 123 height 21
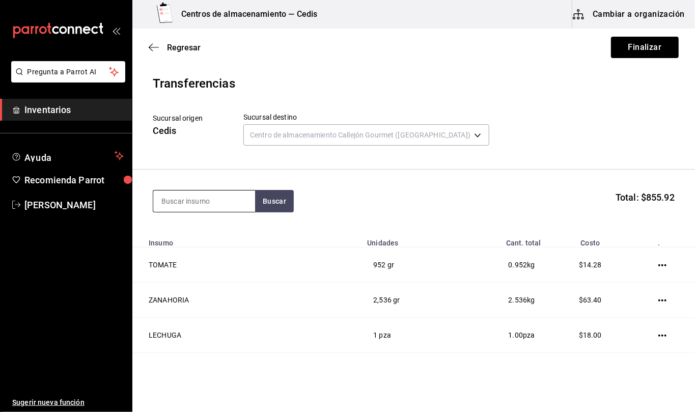
click at [224, 200] on input at bounding box center [204, 200] width 102 height 21
type input "crispy"
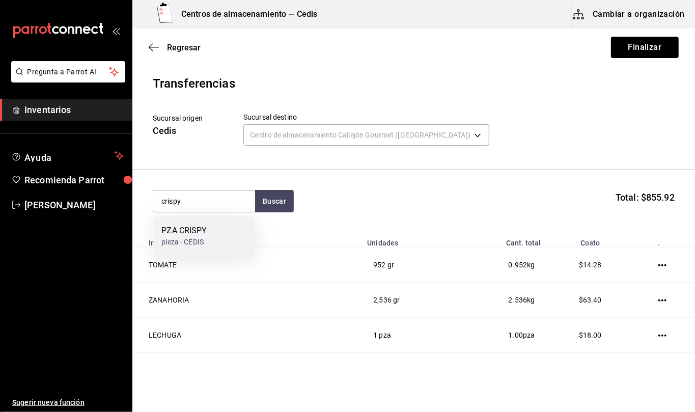
click at [208, 242] on div "PZA CRISPY pieza - CEDIS" at bounding box center [204, 235] width 102 height 39
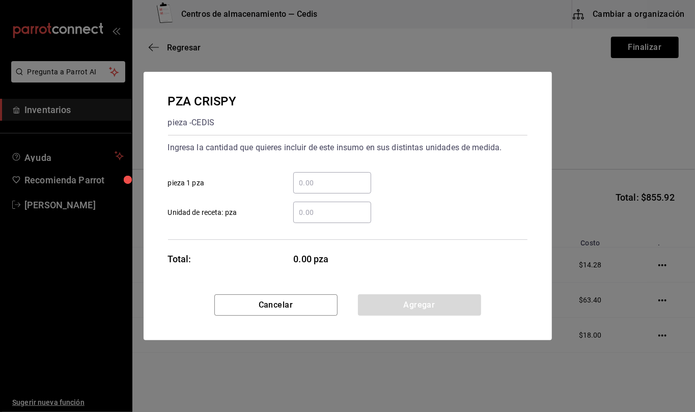
click at [335, 215] on input "​ Unidad de receta: pza" at bounding box center [332, 212] width 78 height 12
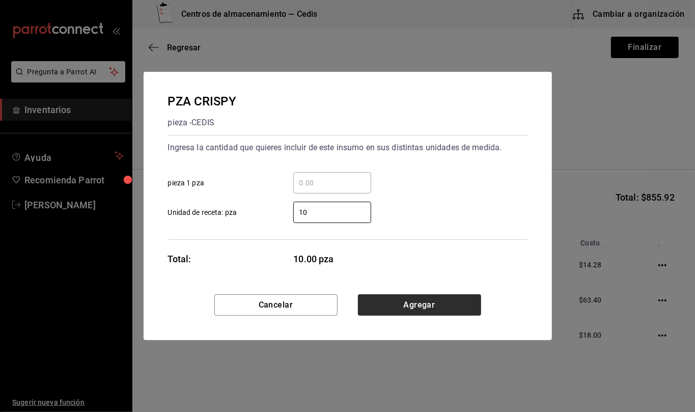
type input "10"
click at [466, 308] on button "Agregar" at bounding box center [419, 304] width 123 height 21
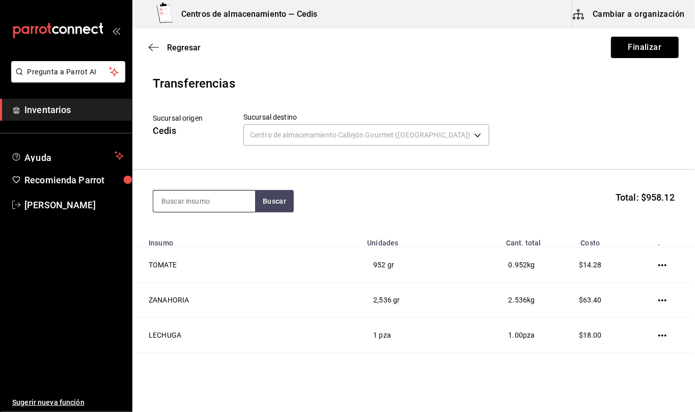
click at [239, 203] on input at bounding box center [204, 200] width 102 height 21
type input "carne ham"
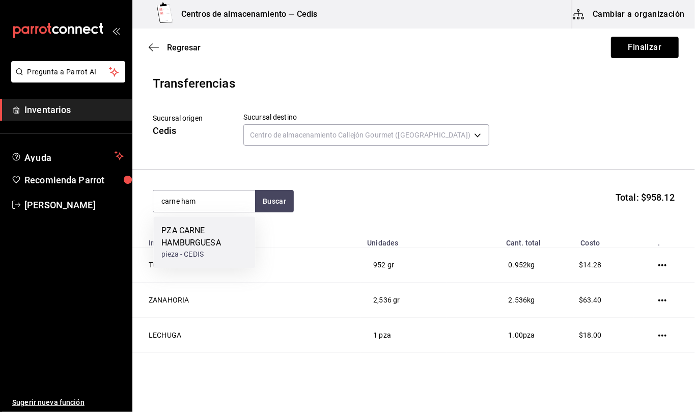
click at [222, 235] on div "PZA CARNE HAMBURGUESA" at bounding box center [204, 237] width 86 height 24
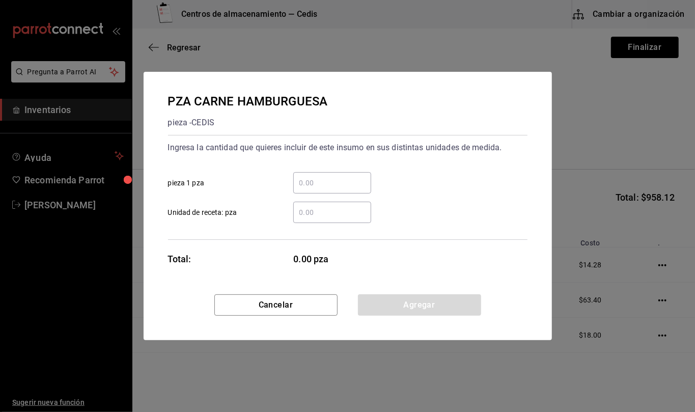
click at [335, 214] on input "​ Unidad de receta: pza" at bounding box center [332, 212] width 78 height 12
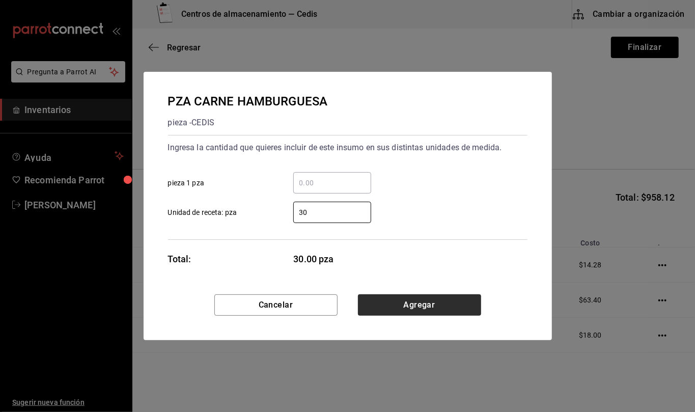
type input "30"
click at [421, 309] on button "Agregar" at bounding box center [419, 304] width 123 height 21
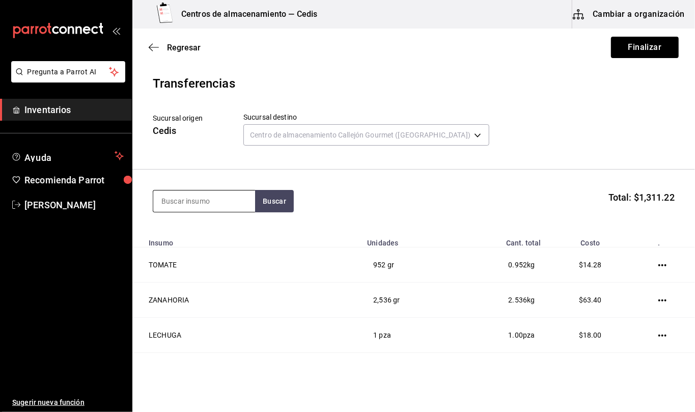
click at [238, 202] on input at bounding box center [204, 200] width 102 height 21
type input "pan pita"
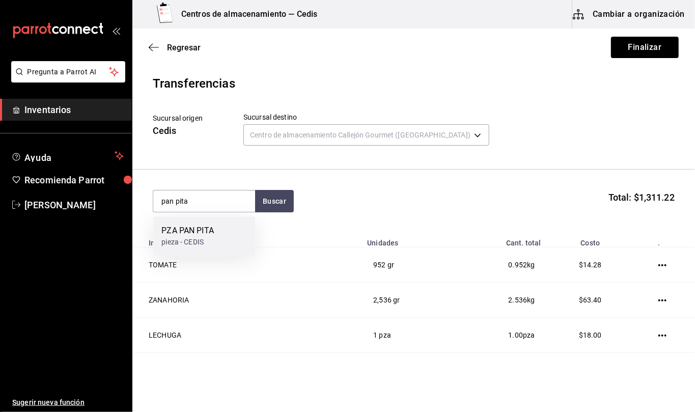
click at [228, 232] on div "PZA PAN PITA pieza - CEDIS" at bounding box center [204, 235] width 102 height 39
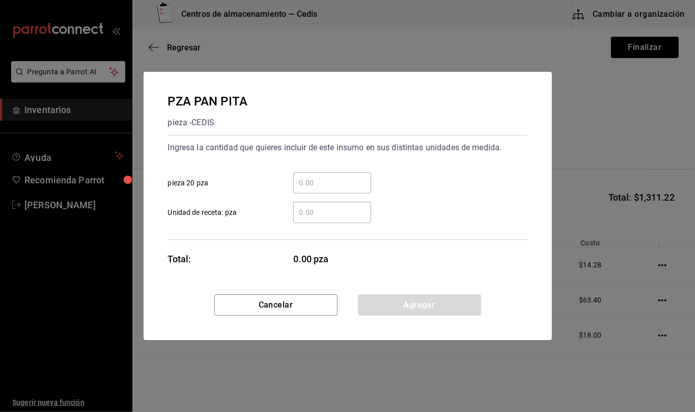
click at [324, 212] on input "​ Unidad de receta: pza" at bounding box center [332, 212] width 78 height 12
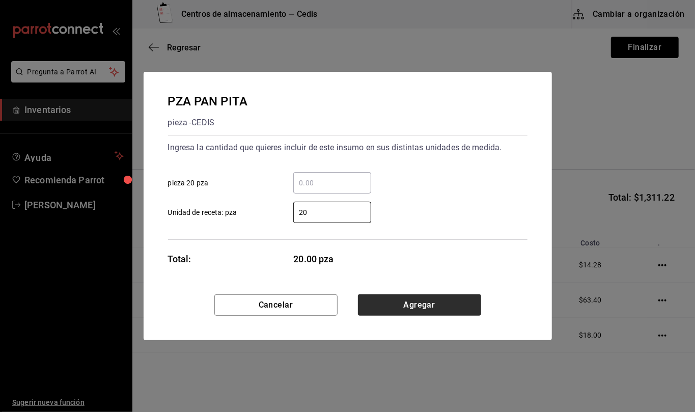
type input "20"
click at [461, 304] on button "Agregar" at bounding box center [419, 304] width 123 height 21
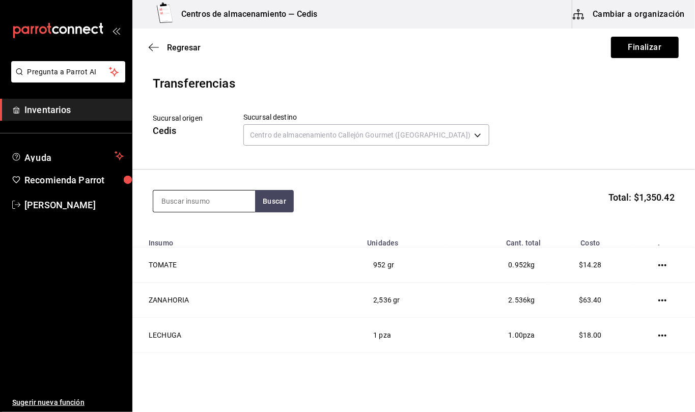
click at [228, 198] on input at bounding box center [204, 200] width 102 height 21
type input "pan ham"
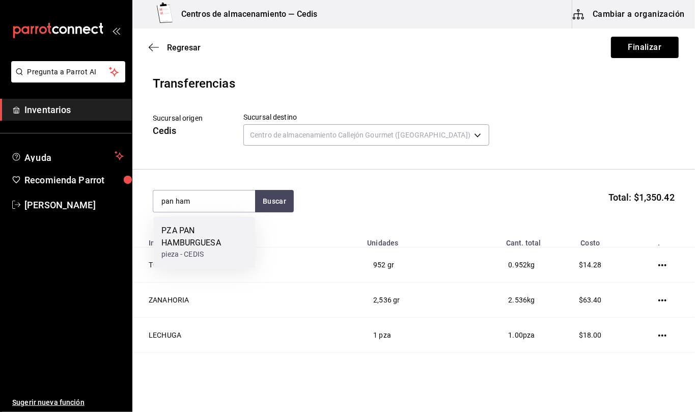
click at [190, 245] on div "PZA PAN HAMBURGUESA" at bounding box center [204, 237] width 86 height 24
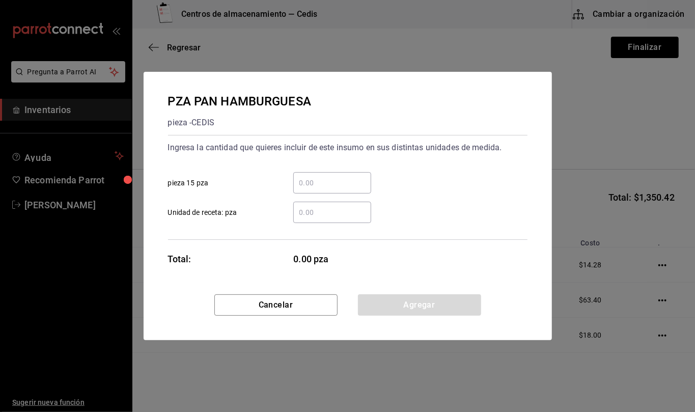
click at [339, 218] on div "​" at bounding box center [332, 212] width 78 height 21
click at [339, 218] on input "​ Unidad de receta: pza" at bounding box center [332, 212] width 78 height 12
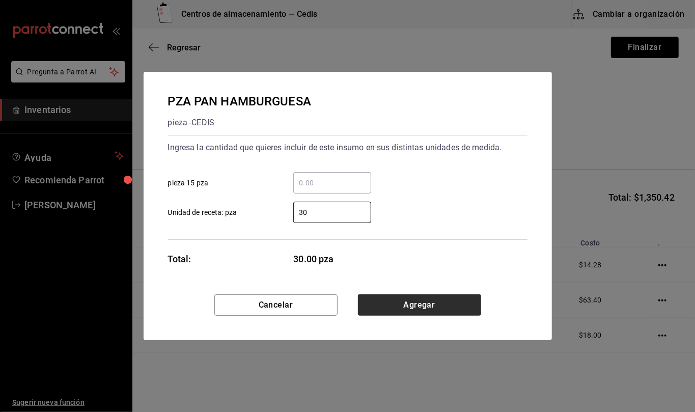
type input "30"
click at [453, 305] on button "Agregar" at bounding box center [419, 304] width 123 height 21
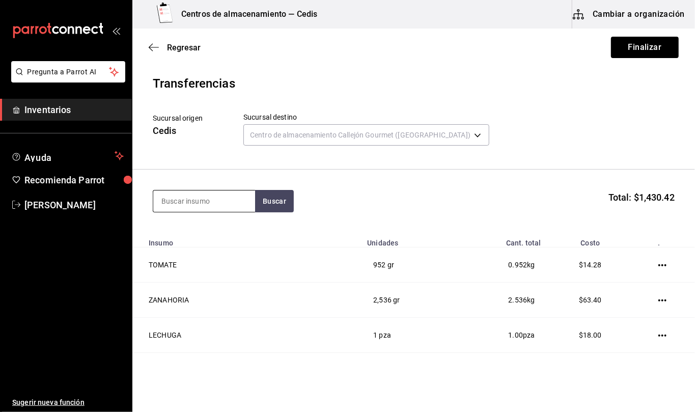
click at [173, 204] on input at bounding box center [204, 200] width 102 height 21
type input "alitas"
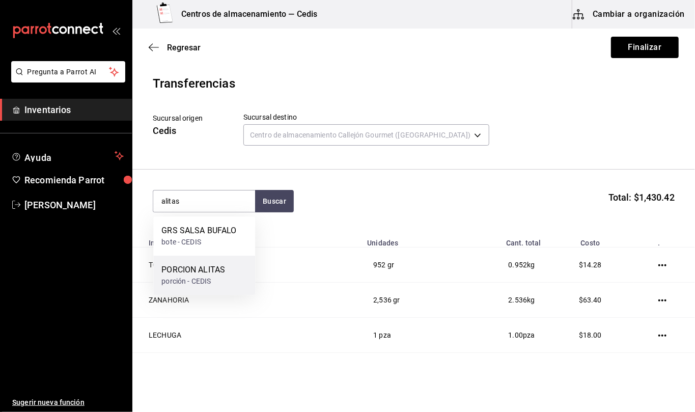
click at [199, 276] on div "porción - CEDIS" at bounding box center [193, 281] width 64 height 11
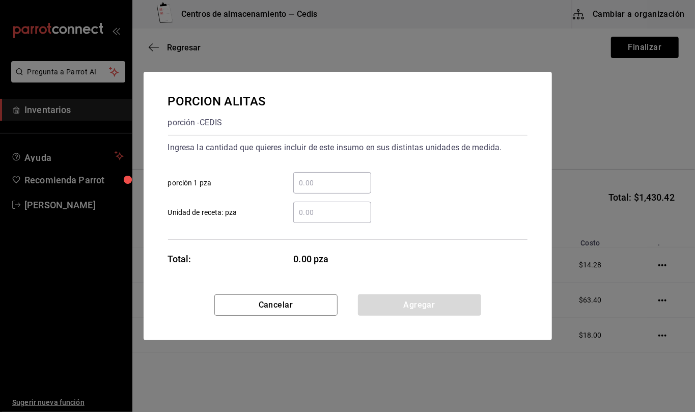
click at [318, 209] on input "​ Unidad de receta: pza" at bounding box center [332, 212] width 78 height 12
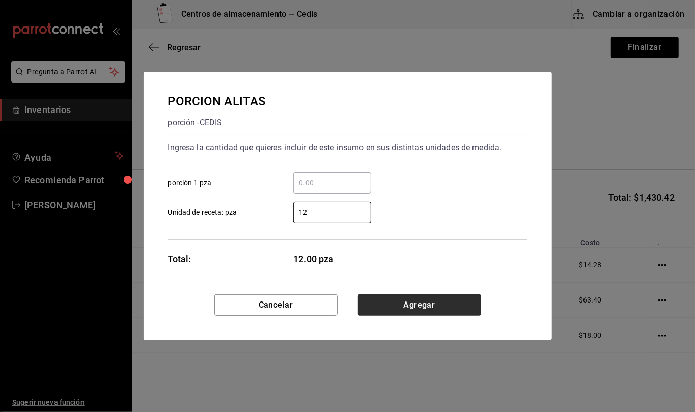
type input "12"
click at [441, 311] on button "Agregar" at bounding box center [419, 304] width 123 height 21
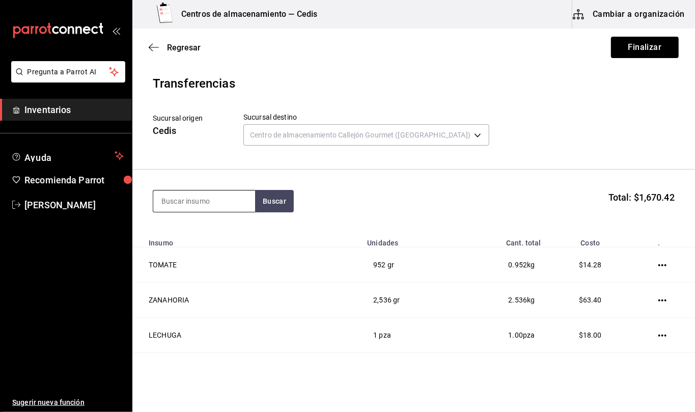
click at [231, 205] on input at bounding box center [204, 200] width 102 height 21
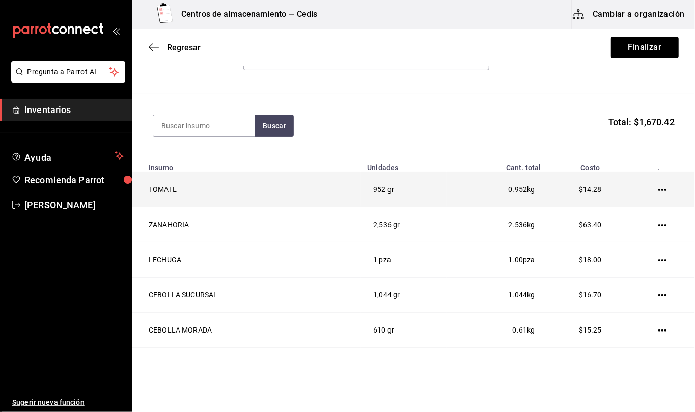
scroll to position [23, 0]
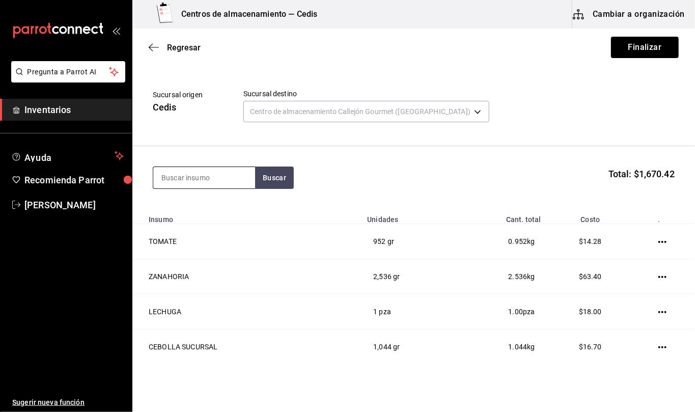
click at [229, 174] on input at bounding box center [204, 177] width 102 height 21
type input "tocino"
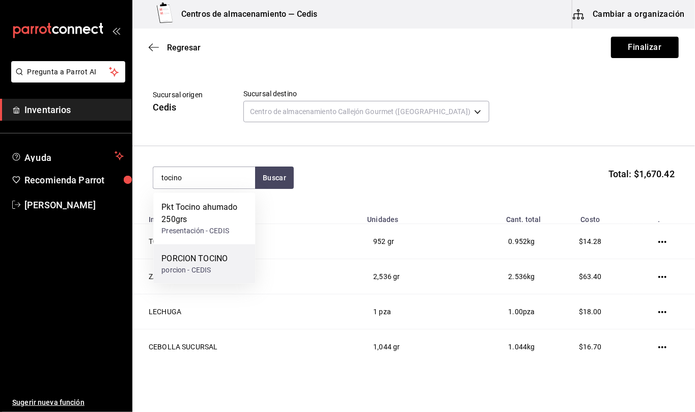
click at [218, 262] on div "PORCION TOCINO" at bounding box center [194, 259] width 66 height 12
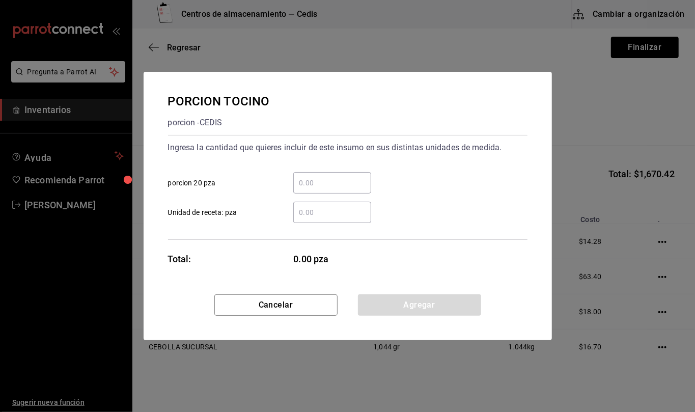
click at [319, 214] on input "​ Unidad de receta: pza" at bounding box center [332, 212] width 78 height 12
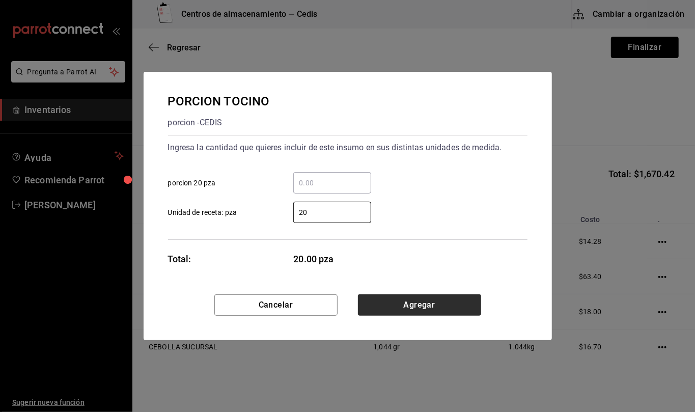
type input "20"
drag, startPoint x: 449, startPoint y: 311, endPoint x: 373, endPoint y: 316, distance: 76.0
click at [449, 311] on button "Agregar" at bounding box center [419, 304] width 123 height 21
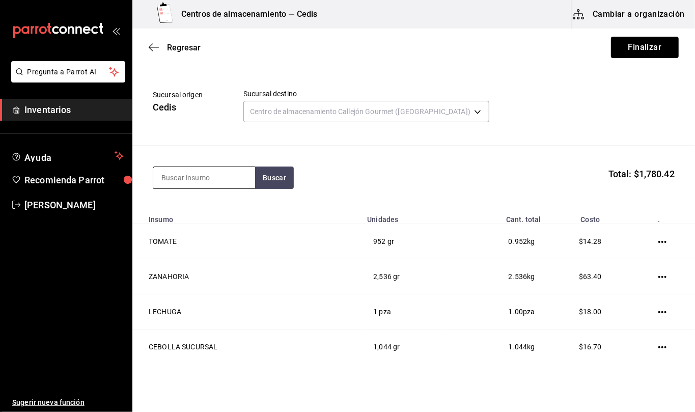
click at [230, 171] on input at bounding box center [204, 177] width 102 height 21
type input "manchego"
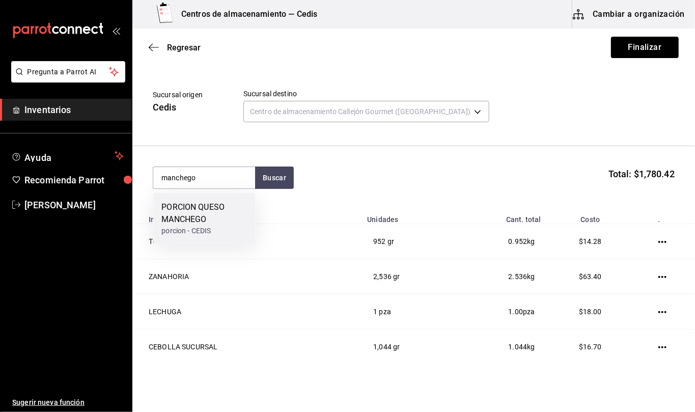
click at [228, 213] on div "PORCION QUESO MANCHEGO" at bounding box center [204, 213] width 86 height 24
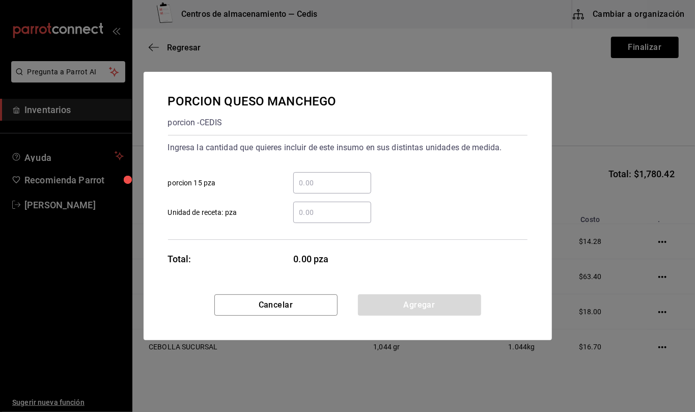
click at [328, 213] on input "​ Unidad de receta: pza" at bounding box center [332, 212] width 78 height 12
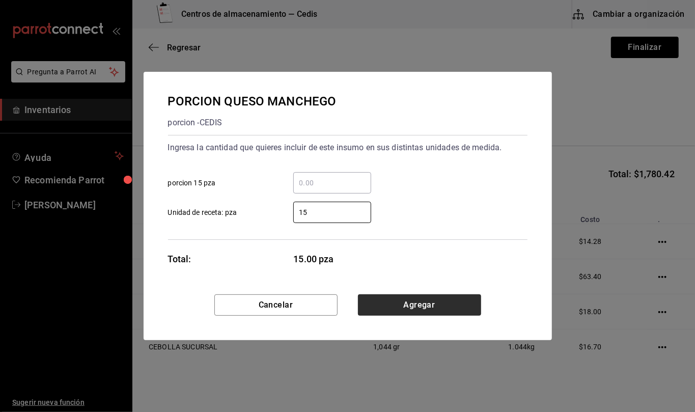
type input "15"
click at [444, 308] on button "Agregar" at bounding box center [419, 304] width 123 height 21
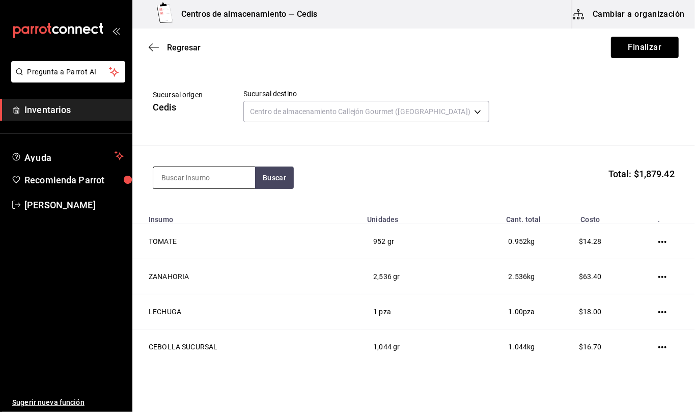
click at [223, 174] on input at bounding box center [204, 177] width 102 height 21
type input "cheddar"
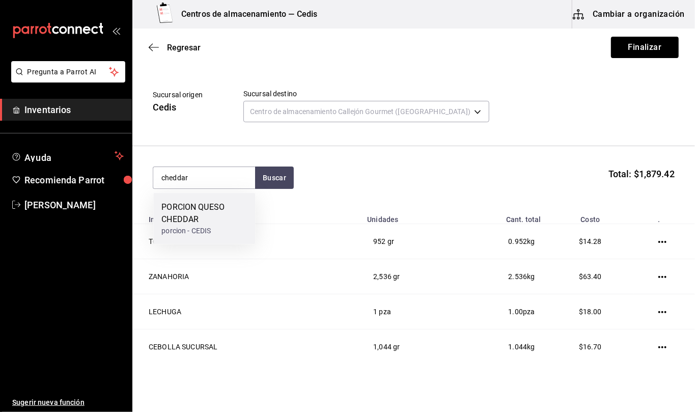
click at [224, 205] on div "PORCION QUESO CHEDDAR" at bounding box center [204, 213] width 86 height 24
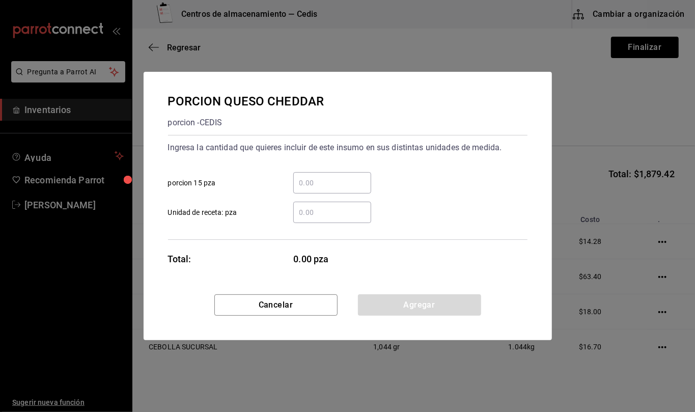
click at [337, 212] on input "​ Unidad de receta: pza" at bounding box center [332, 212] width 78 height 12
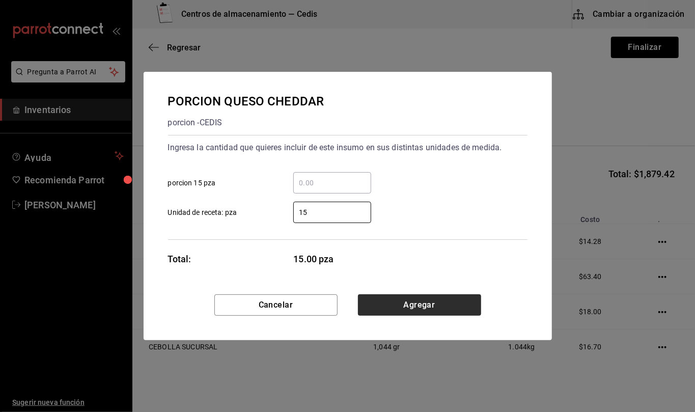
type input "15"
click at [466, 302] on button "Agregar" at bounding box center [419, 304] width 123 height 21
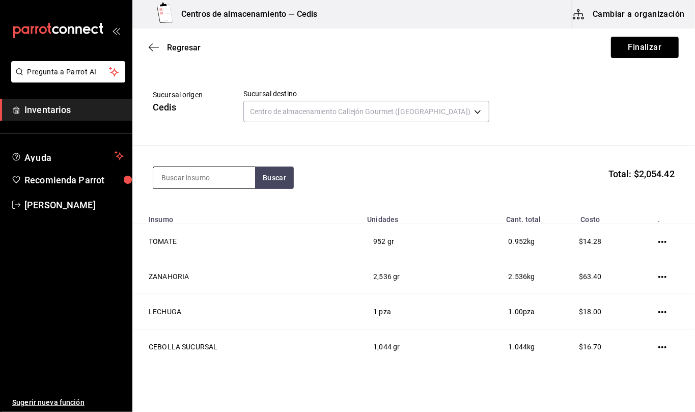
click at [220, 170] on input at bounding box center [204, 177] width 102 height 21
type input "papa"
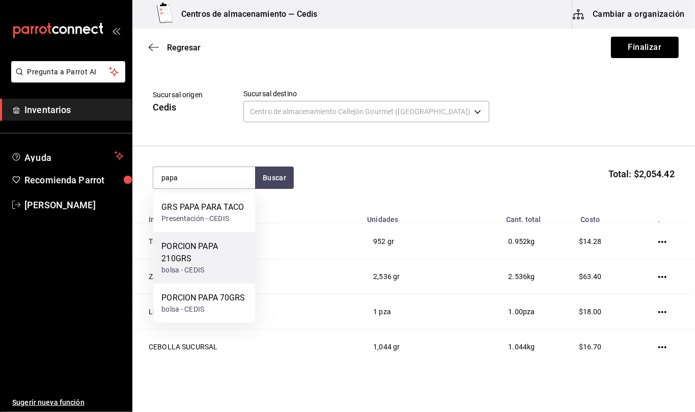
click at [204, 261] on div "PORCION PAPA 210GRS" at bounding box center [204, 252] width 86 height 24
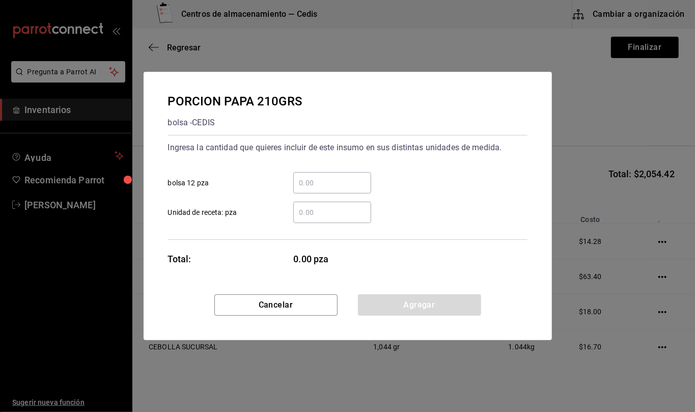
click at [324, 213] on input "​ Unidad de receta: pza" at bounding box center [332, 212] width 78 height 12
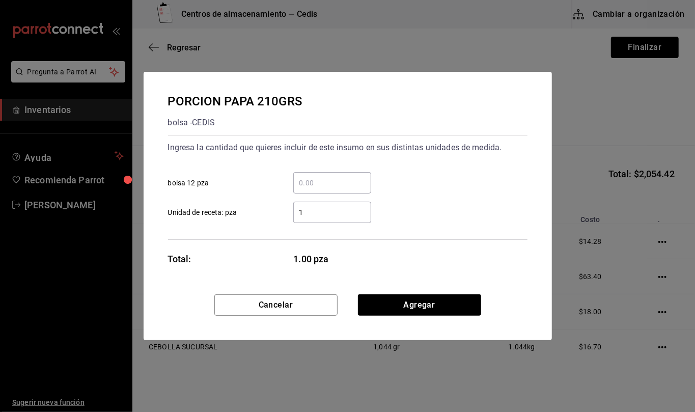
type input "12"
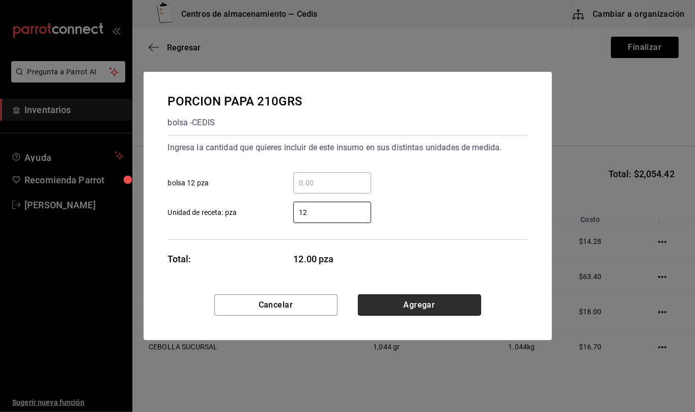
click at [436, 300] on button "Agregar" at bounding box center [419, 304] width 123 height 21
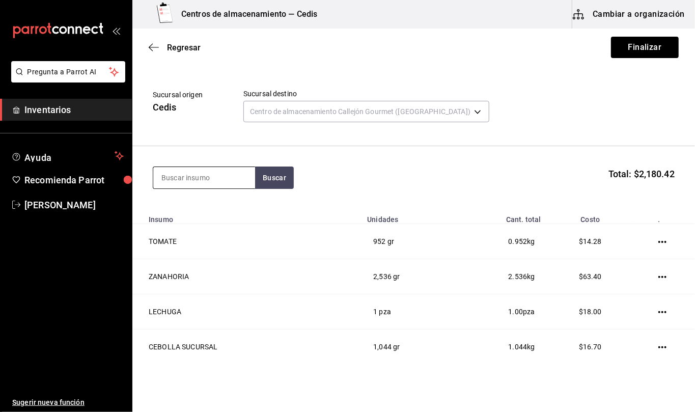
click at [212, 174] on input at bounding box center [204, 177] width 102 height 21
type input "papa"
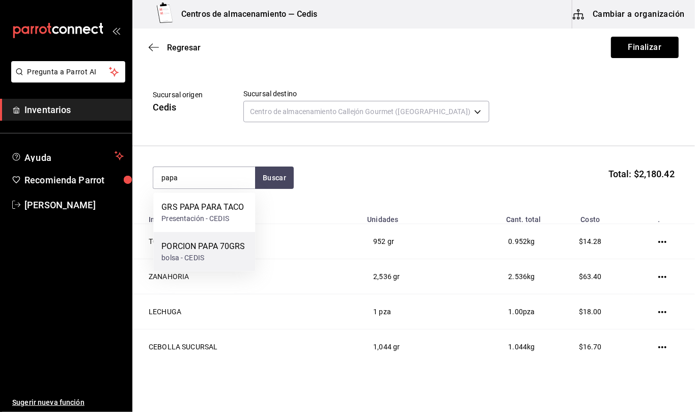
click at [226, 251] on div "PORCION PAPA 70GRS" at bounding box center [203, 246] width 84 height 12
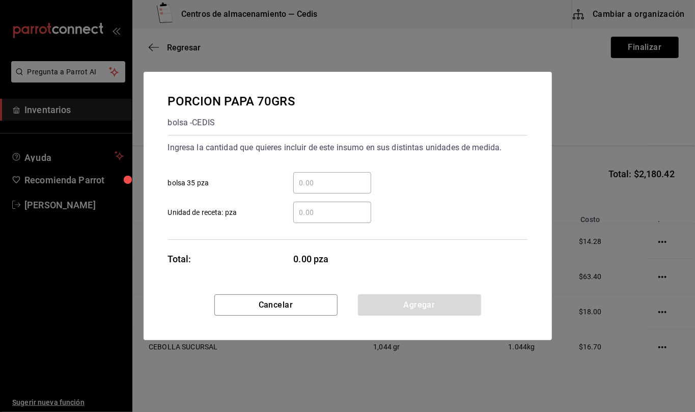
click at [324, 213] on input "​ Unidad de receta: pza" at bounding box center [332, 212] width 78 height 12
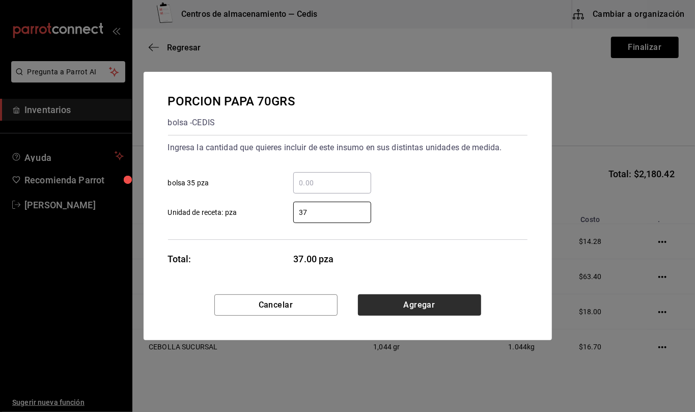
type input "37"
click at [424, 310] on button "Agregar" at bounding box center [419, 304] width 123 height 21
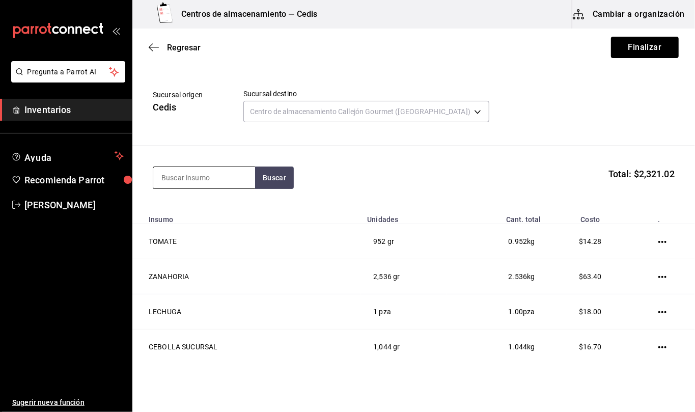
click at [227, 177] on input at bounding box center [204, 177] width 102 height 21
type input "boneless"
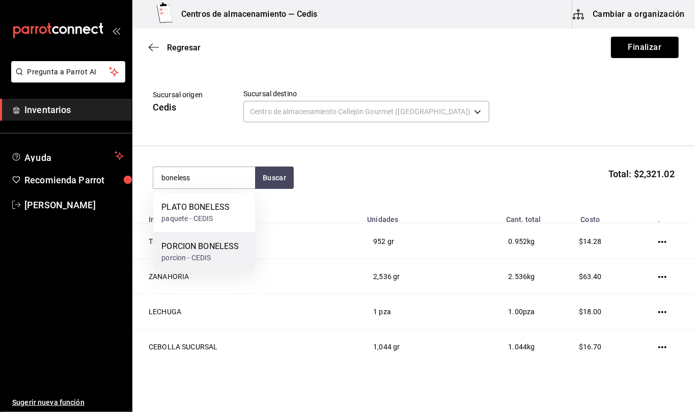
click at [201, 259] on div "porcion - CEDIS" at bounding box center [199, 258] width 77 height 11
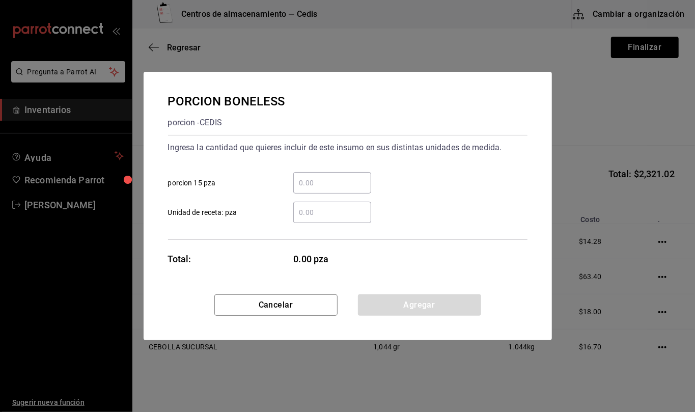
click at [331, 207] on input "​ Unidad de receta: pza" at bounding box center [332, 212] width 78 height 12
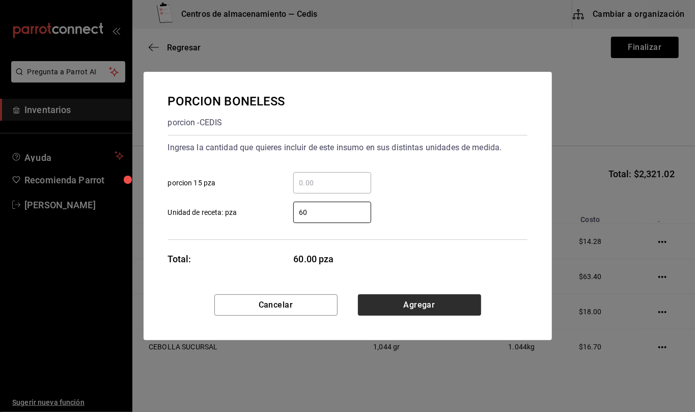
type input "60"
click at [433, 303] on button "Agregar" at bounding box center [419, 304] width 123 height 21
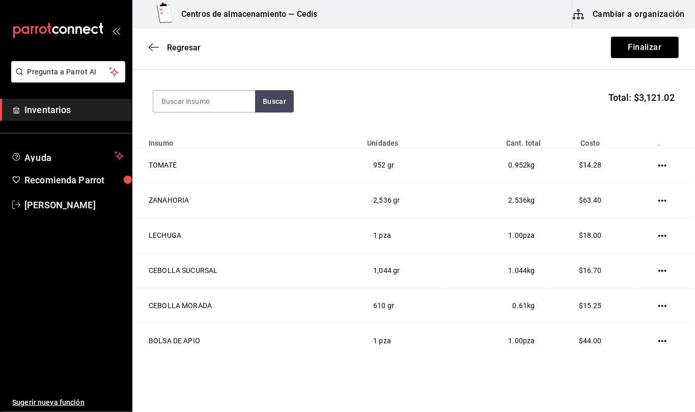
scroll to position [32, 0]
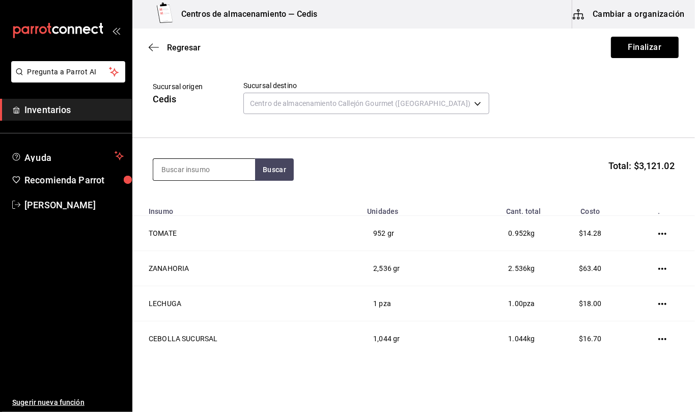
click at [226, 178] on input at bounding box center [204, 169] width 102 height 21
type input "empaque md"
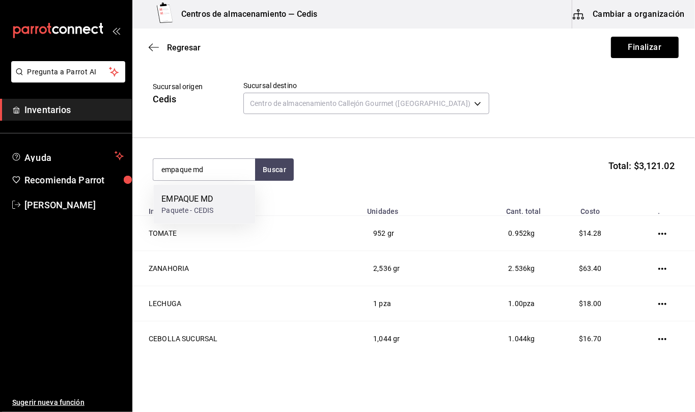
click at [203, 202] on div "EMPAQUE MD" at bounding box center [187, 199] width 52 height 12
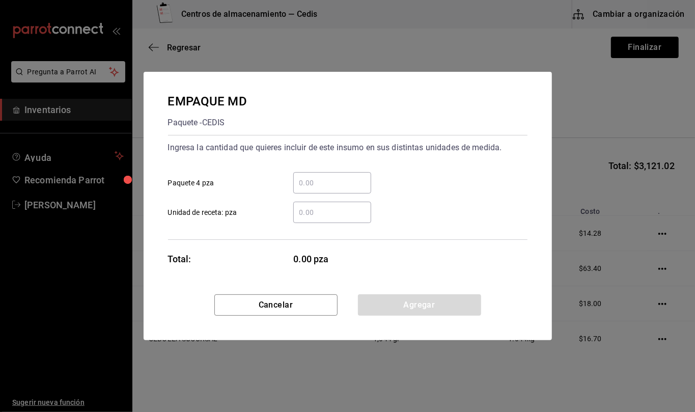
click at [300, 212] on input "​ Unidad de receta: pza" at bounding box center [332, 212] width 78 height 12
type input "1"
click at [457, 306] on button "Agregar" at bounding box center [419, 304] width 123 height 21
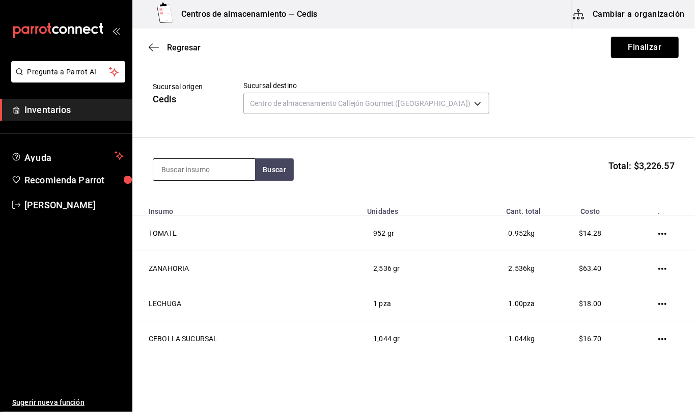
click at [225, 176] on input at bounding box center [204, 169] width 102 height 21
type input "empaque gr"
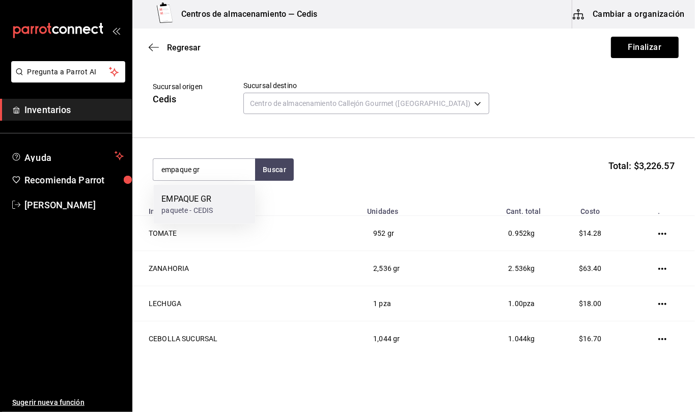
click at [221, 208] on div "EMPAQUE [PERSON_NAME] - CEDIS" at bounding box center [204, 204] width 102 height 39
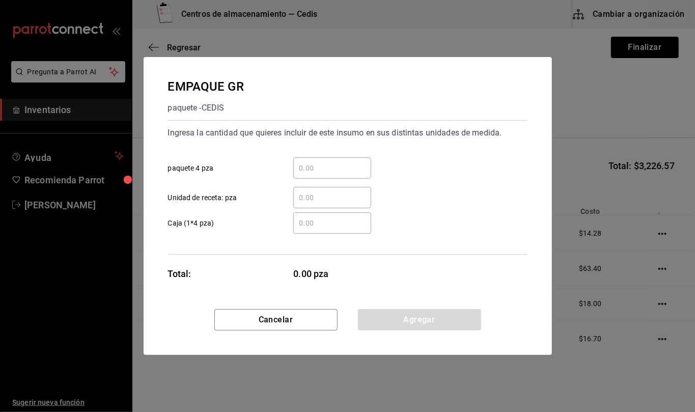
click at [335, 198] on input "​ Unidad de receta: pza" at bounding box center [332, 197] width 78 height 12
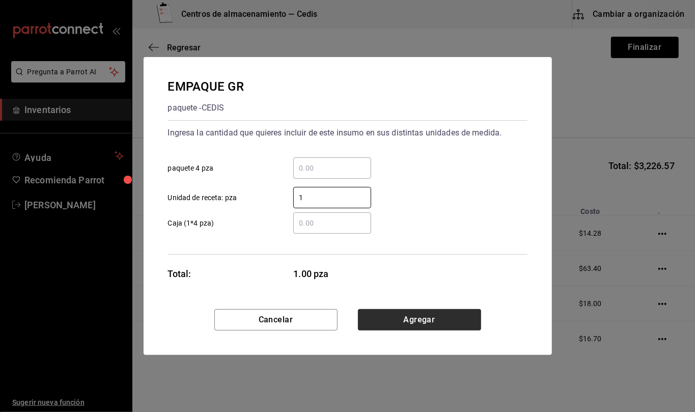
type input "1"
click at [466, 320] on button "Agregar" at bounding box center [419, 319] width 123 height 21
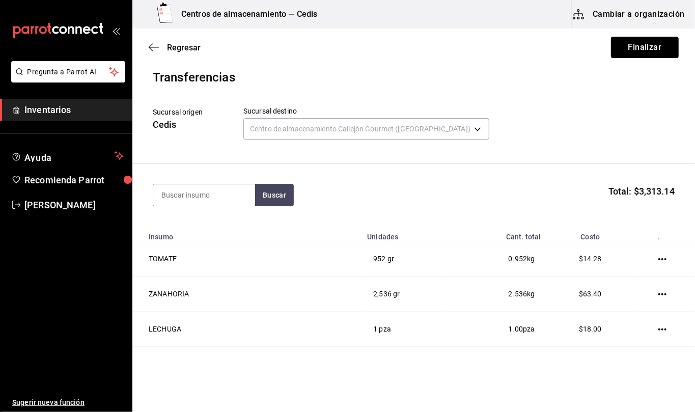
scroll to position [0, 0]
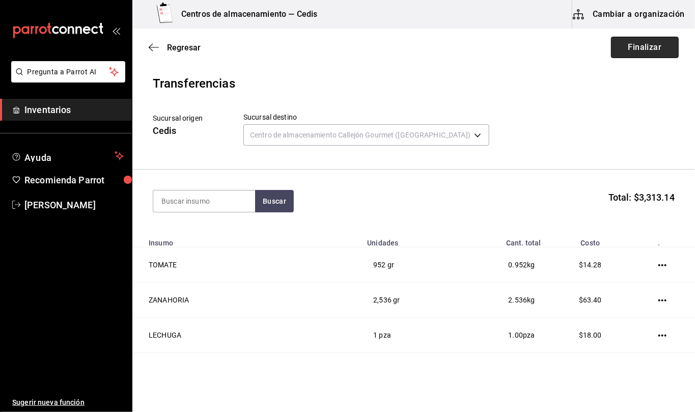
click at [638, 50] on button "Finalizar" at bounding box center [645, 47] width 68 height 21
